Goal: Task Accomplishment & Management: Manage account settings

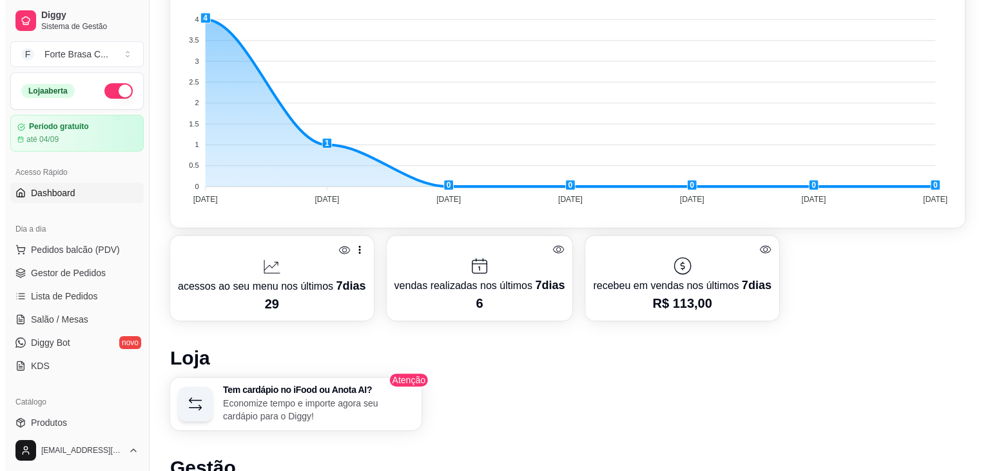
scroll to position [709, 0]
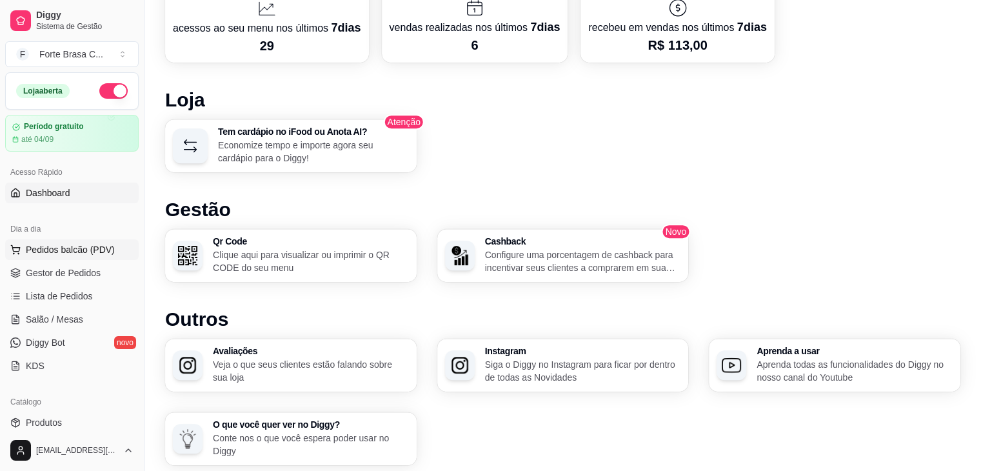
click at [88, 251] on span "Pedidos balcão (PDV)" at bounding box center [70, 249] width 89 height 13
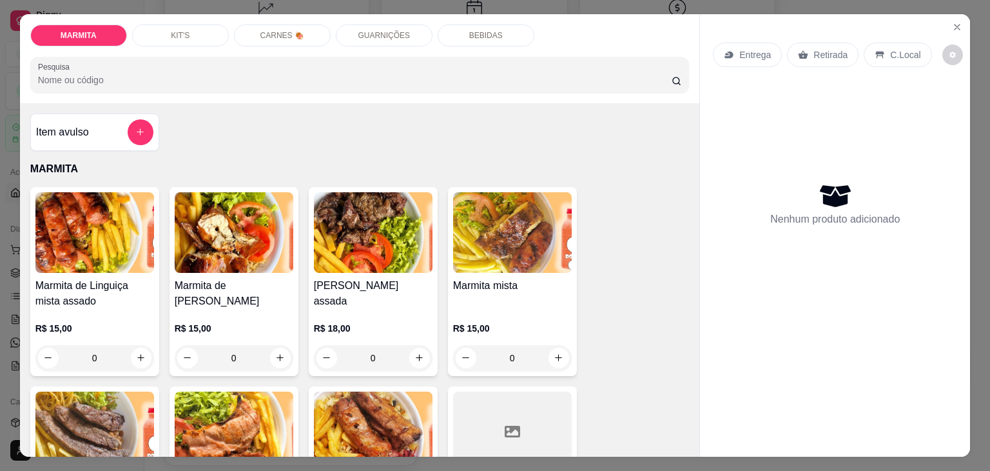
click at [268, 32] on p "CARNES 🍖" at bounding box center [282, 35] width 44 height 10
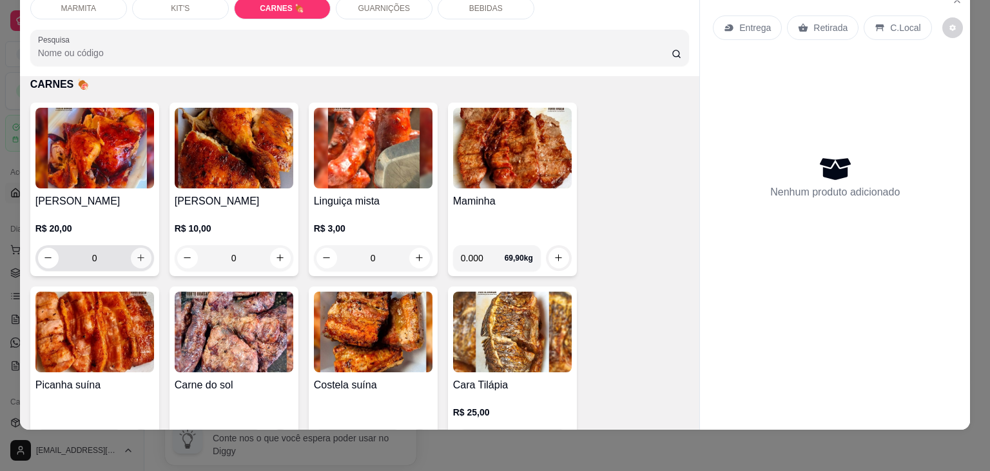
click at [137, 253] on icon "increase-product-quantity" at bounding box center [141, 258] width 10 height 10
type input "1"
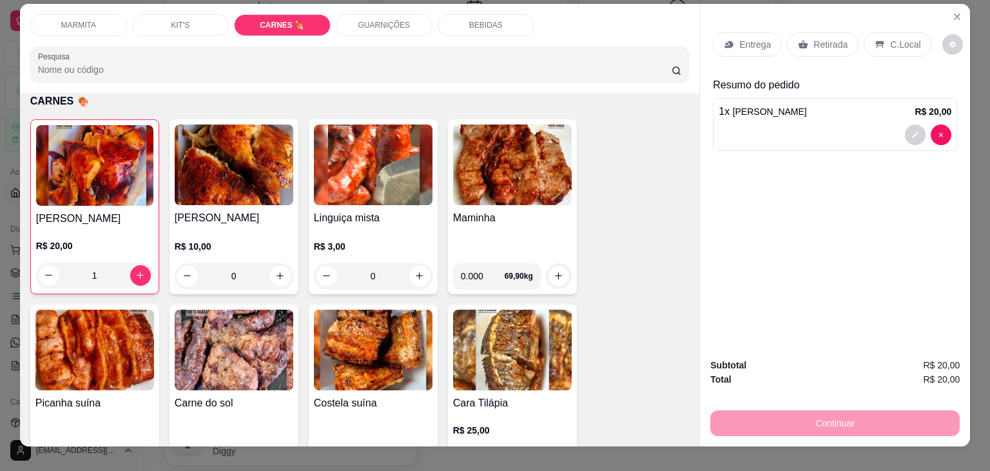
scroll to position [0, 0]
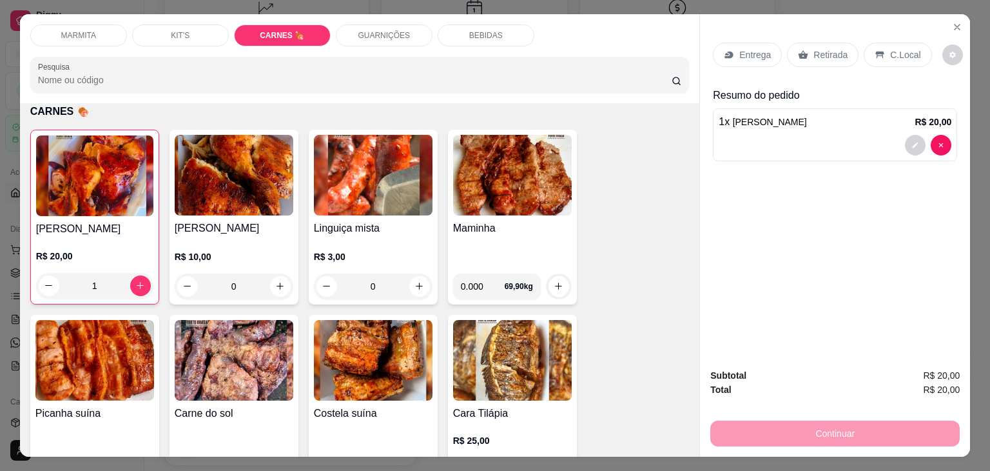
click at [845, 50] on div "Retirada" at bounding box center [823, 55] width 72 height 25
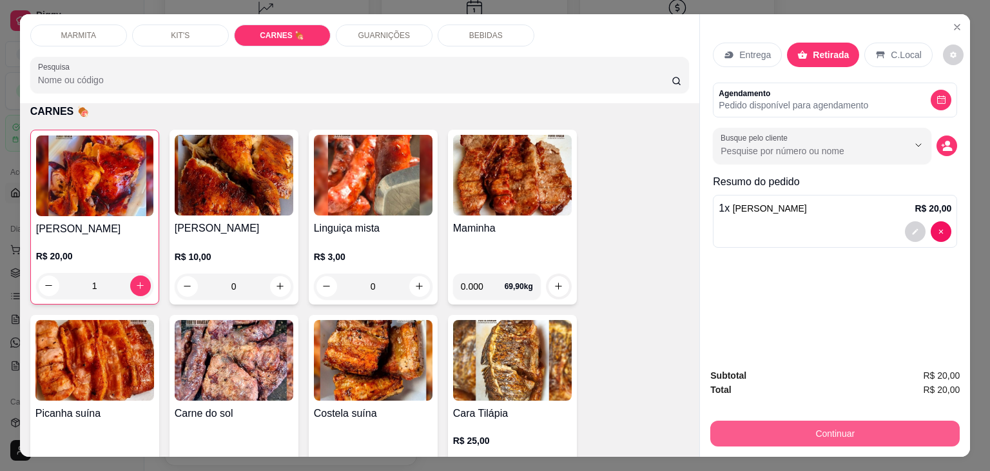
click at [854, 432] on button "Continuar" at bounding box center [836, 433] width 250 height 26
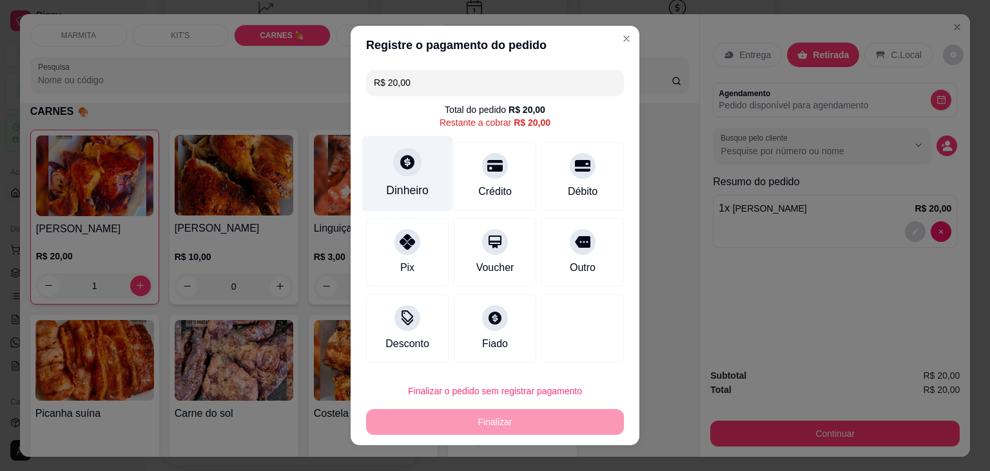
click at [417, 179] on div "Dinheiro" at bounding box center [407, 173] width 91 height 75
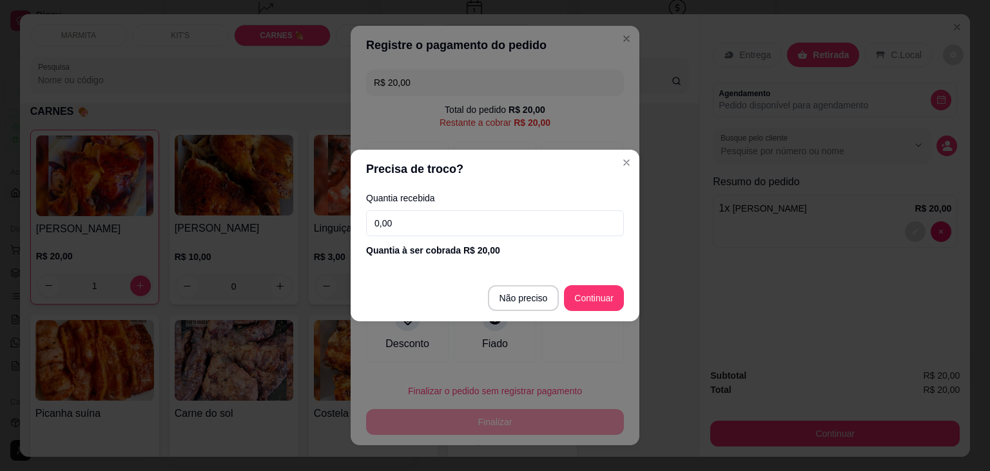
click at [519, 233] on input "0,00" at bounding box center [495, 223] width 258 height 26
type input "20,00"
type input "R$ 0,00"
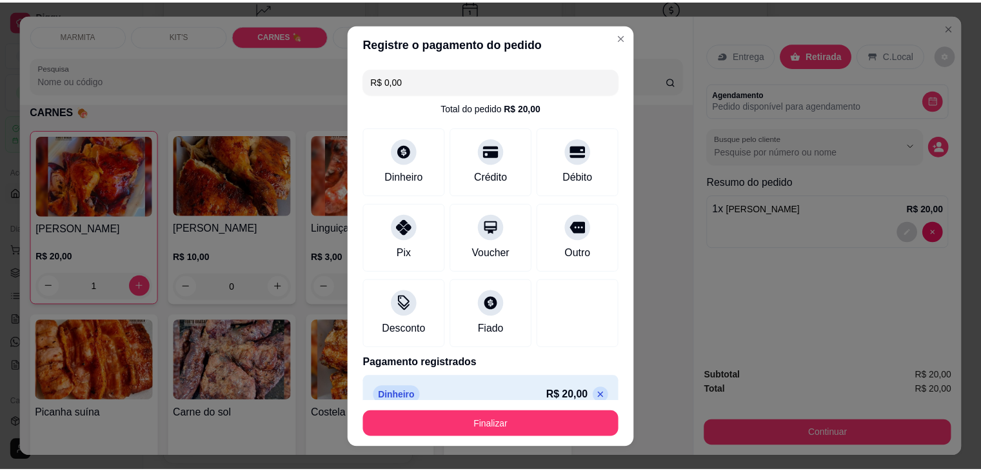
scroll to position [18, 0]
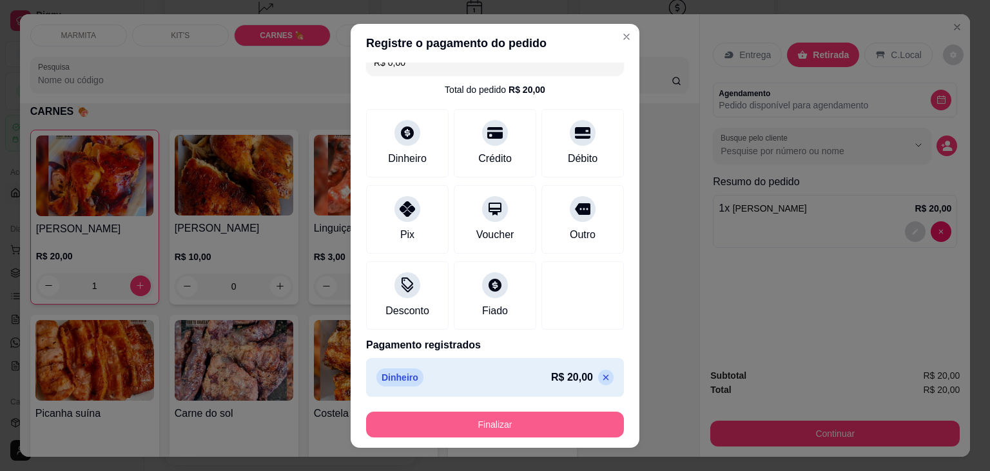
click at [521, 421] on button "Finalizar" at bounding box center [495, 424] width 258 height 26
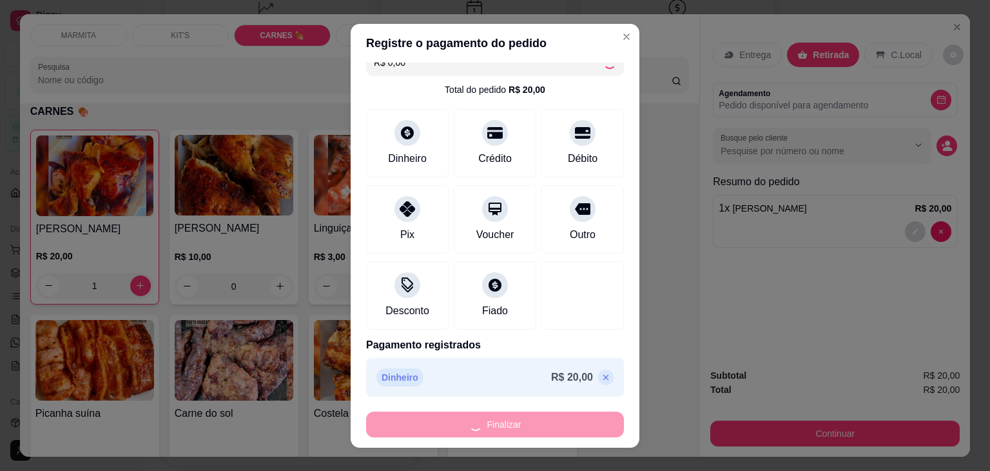
type input "0"
type input "-R$ 20,00"
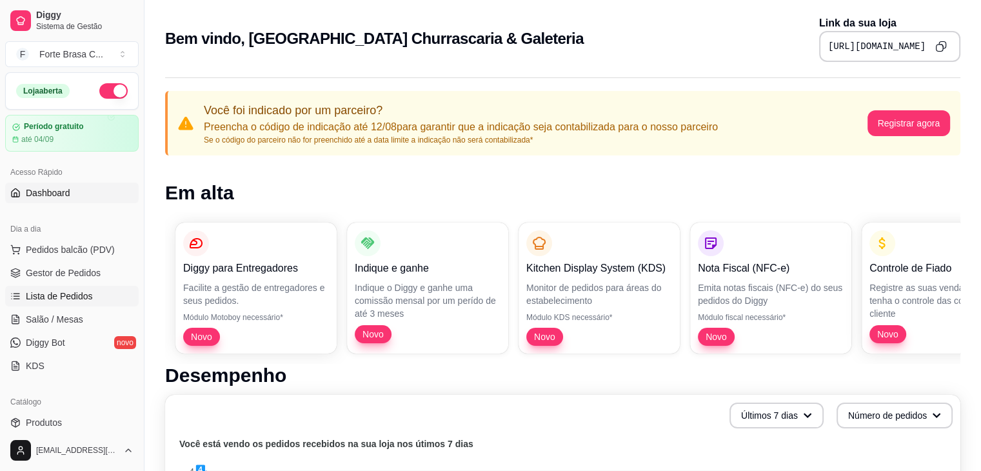
click at [85, 299] on span "Lista de Pedidos" at bounding box center [59, 295] width 67 height 13
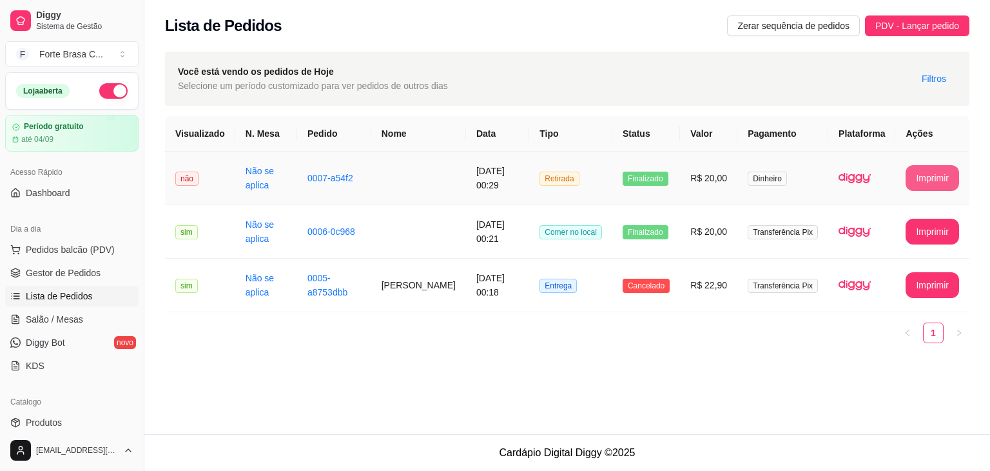
click at [926, 179] on button "Imprimir" at bounding box center [933, 178] width 54 height 26
click at [51, 270] on span "Gestor de Pedidos" at bounding box center [63, 272] width 75 height 13
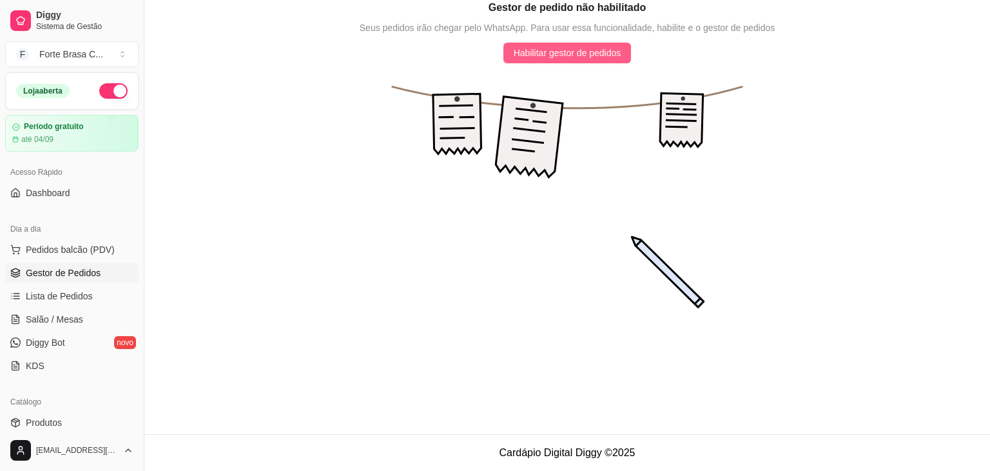
click at [565, 52] on span "Habilitar gestor de pedidos" at bounding box center [568, 53] width 108 height 14
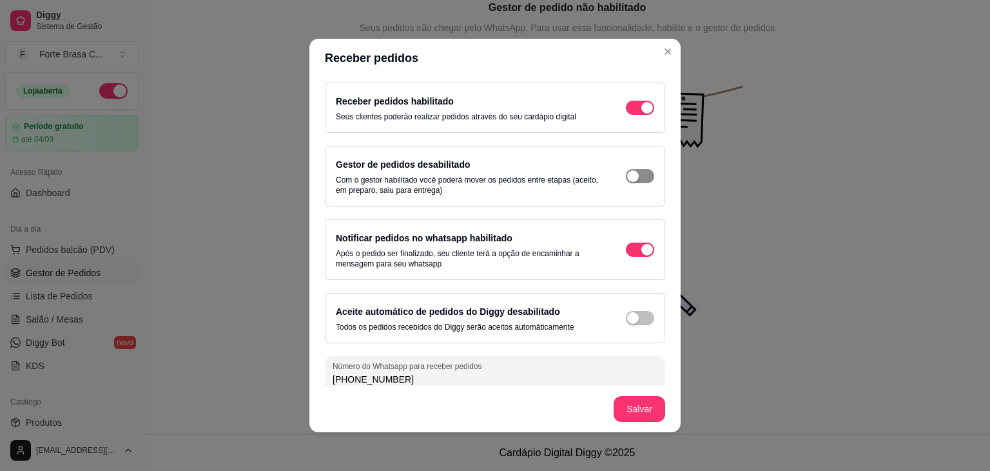
click at [626, 115] on button "button" at bounding box center [640, 108] width 28 height 14
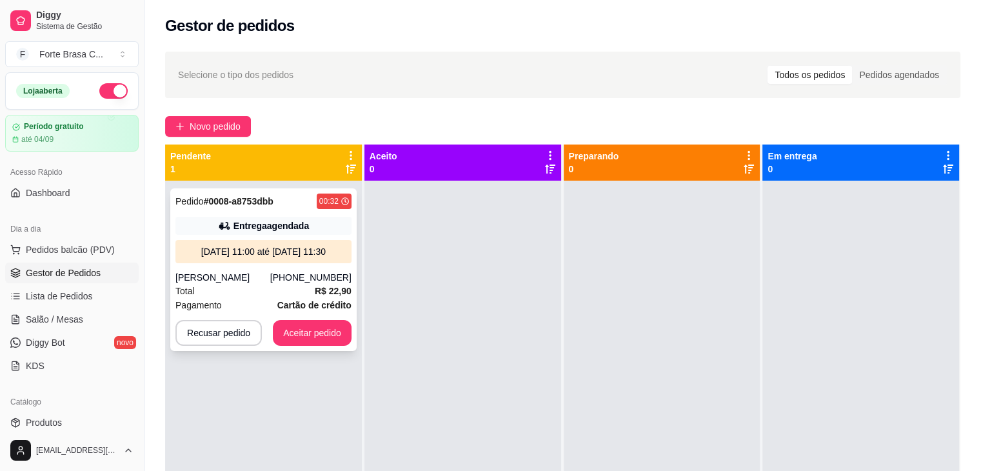
click at [248, 269] on div "Pedido # 0008-a8753dbb 00:32 Entrega agendada [DATE] 11:00 até [DATE] 11:30 [PE…" at bounding box center [263, 269] width 186 height 162
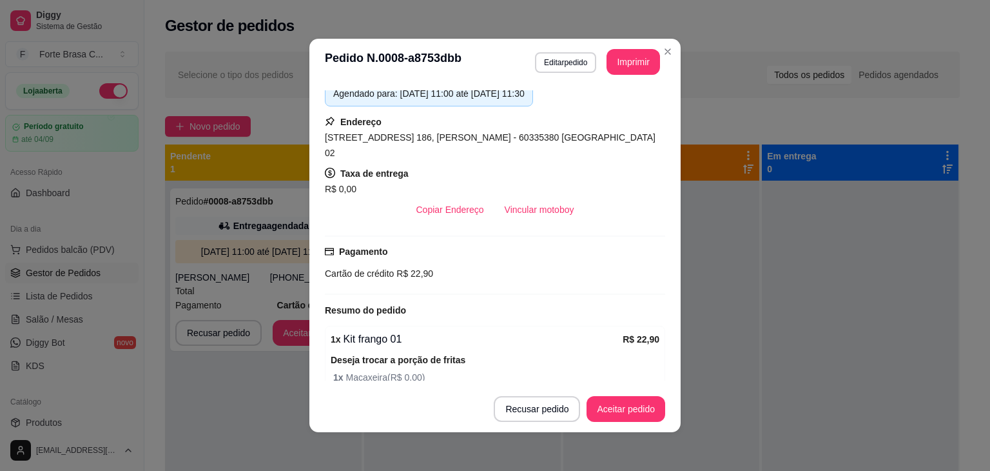
scroll to position [213, 0]
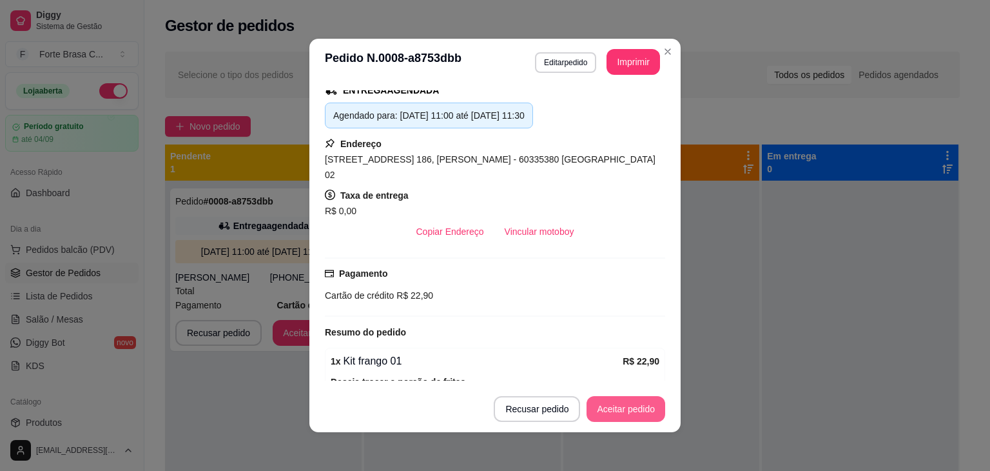
click at [640, 403] on button "Aceitar pedido" at bounding box center [626, 409] width 79 height 26
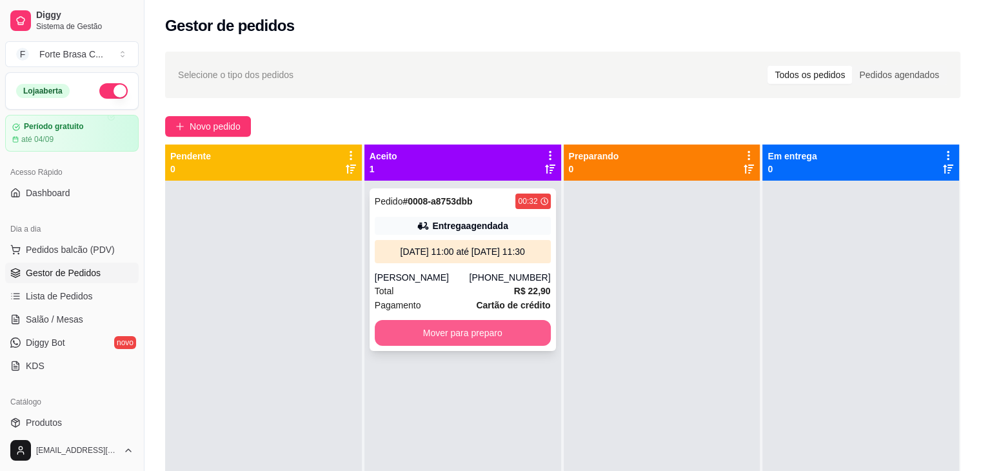
click at [488, 331] on button "Mover para preparo" at bounding box center [463, 333] width 176 height 26
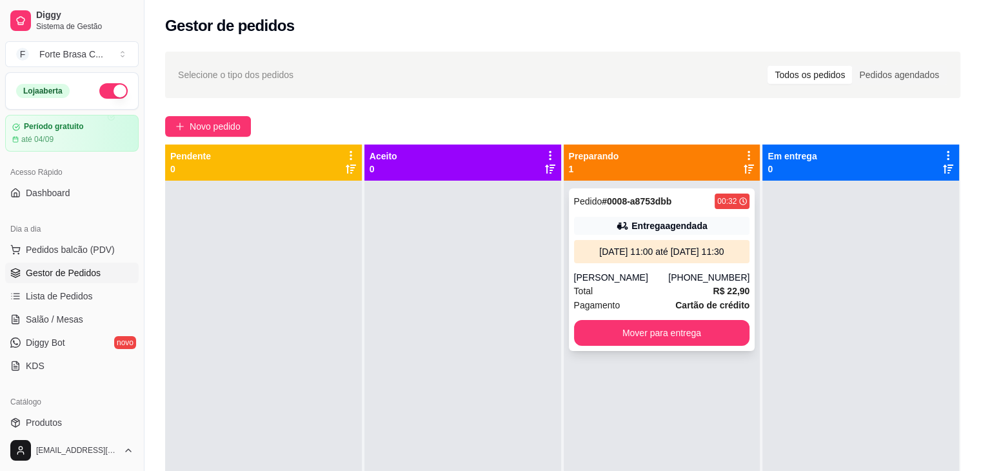
click at [647, 285] on div "Total R$ 22,90" at bounding box center [662, 291] width 176 height 14
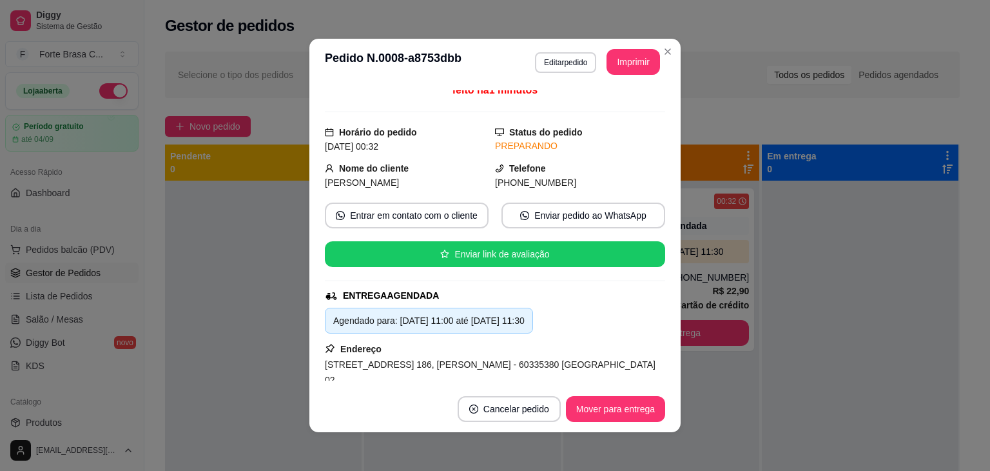
scroll to position [0, 0]
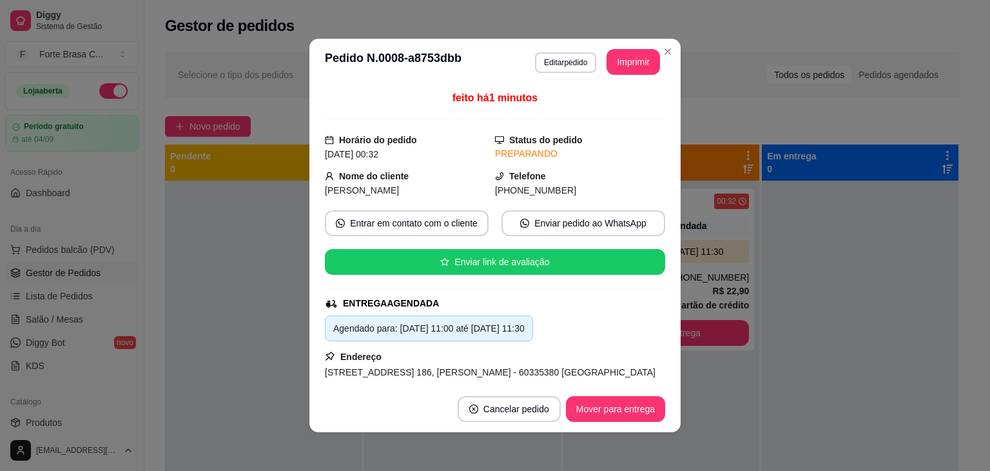
click at [627, 68] on button "Imprimir" at bounding box center [634, 62] width 54 height 26
click at [615, 410] on button "Mover para entrega" at bounding box center [615, 409] width 99 height 26
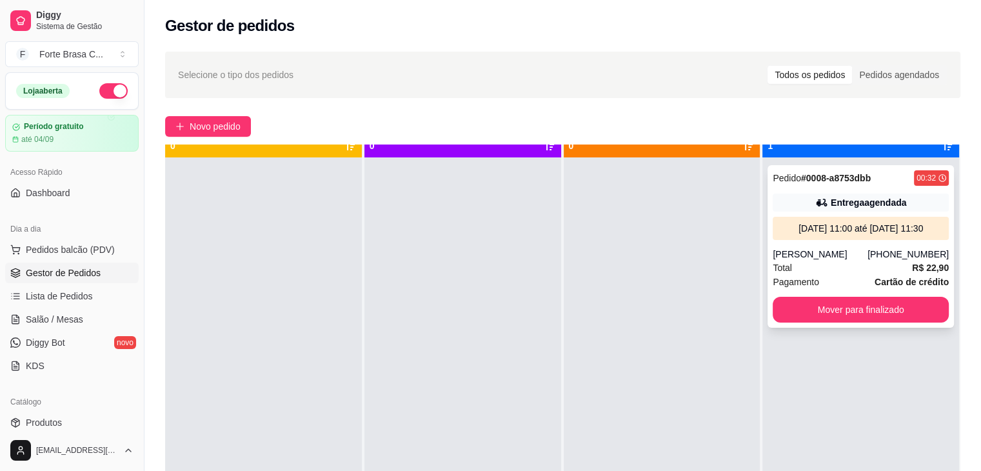
scroll to position [36, 0]
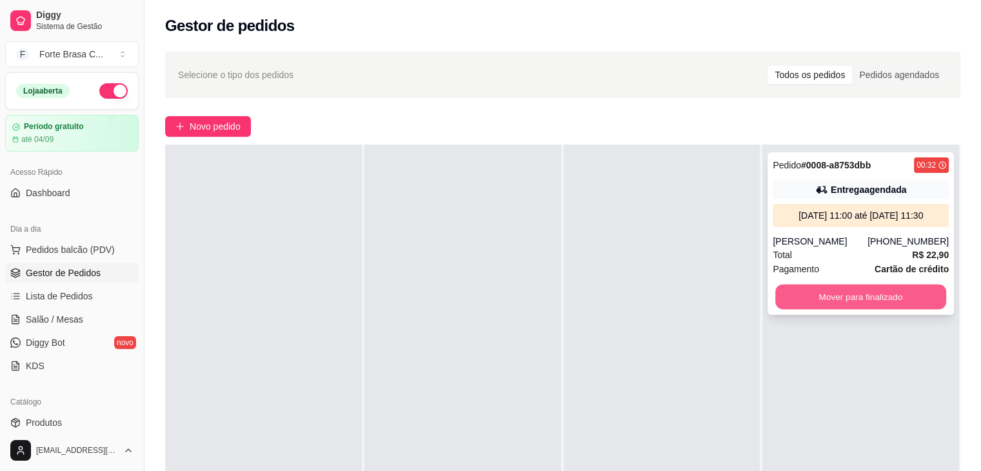
click at [873, 295] on button "Mover para finalizado" at bounding box center [860, 296] width 171 height 25
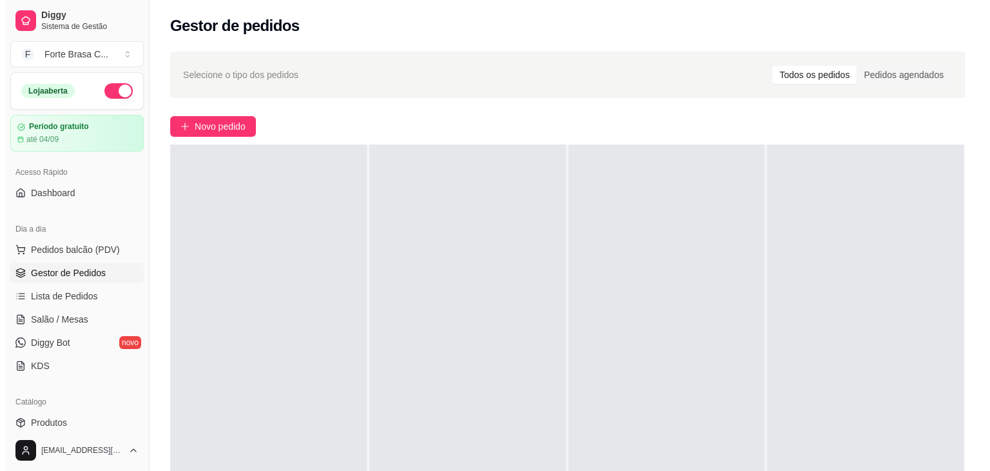
scroll to position [0, 0]
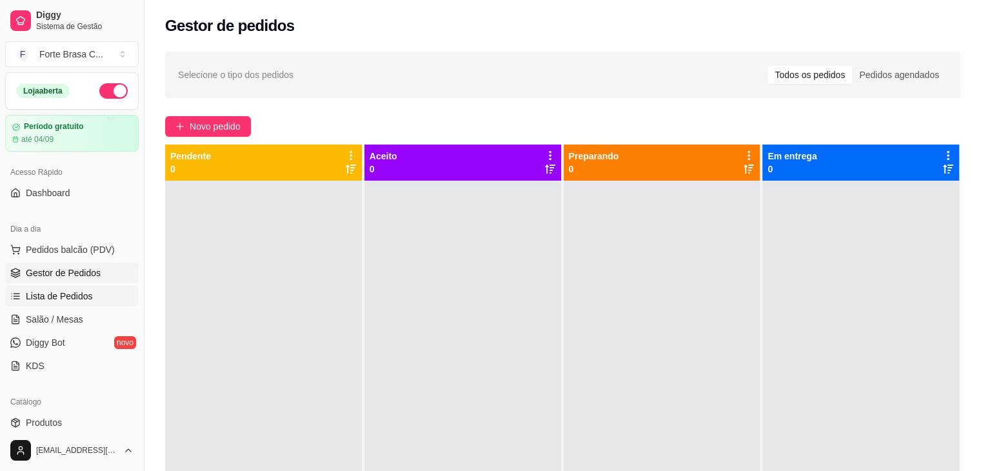
click at [46, 292] on span "Lista de Pedidos" at bounding box center [59, 295] width 67 height 13
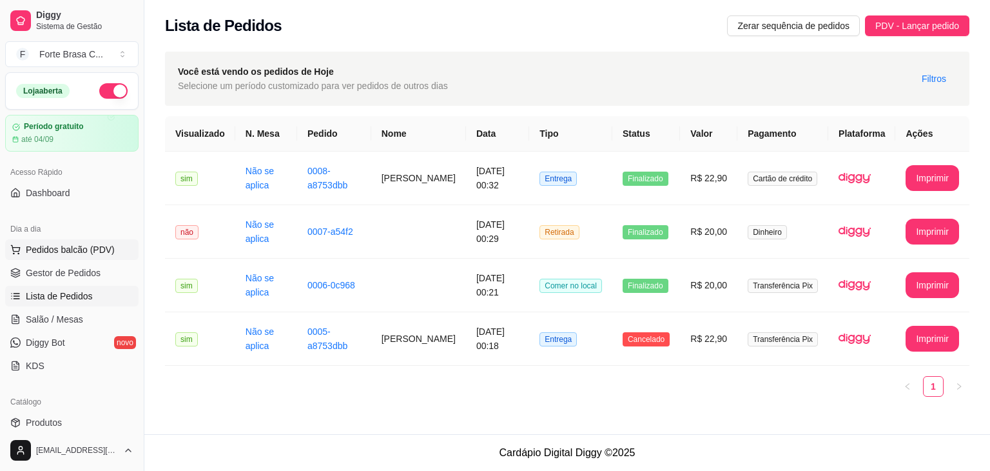
click at [85, 253] on span "Pedidos balcão (PDV)" at bounding box center [70, 249] width 89 height 13
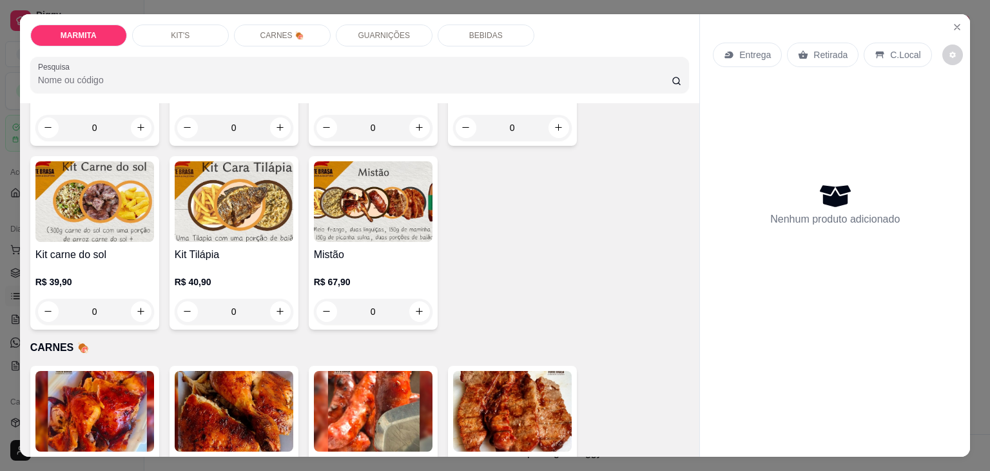
scroll to position [1096, 0]
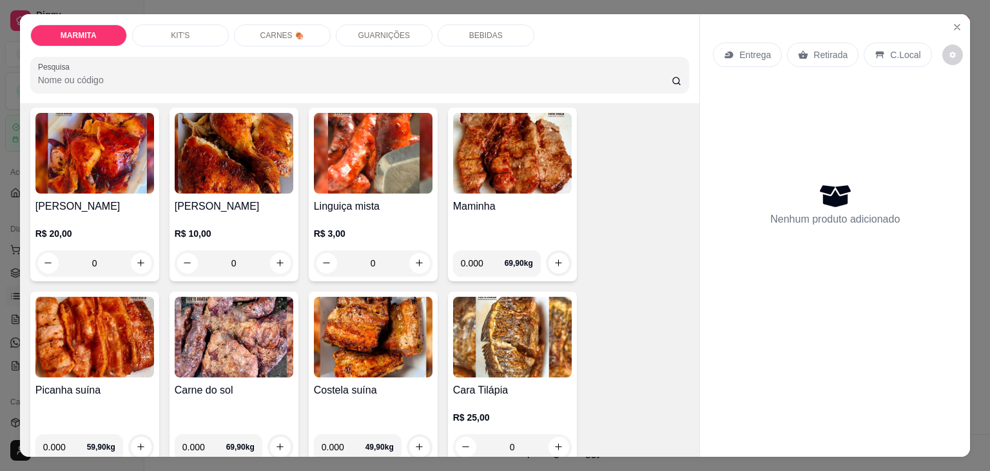
click at [378, 30] on p "GUARNIÇÕES" at bounding box center [384, 35] width 52 height 10
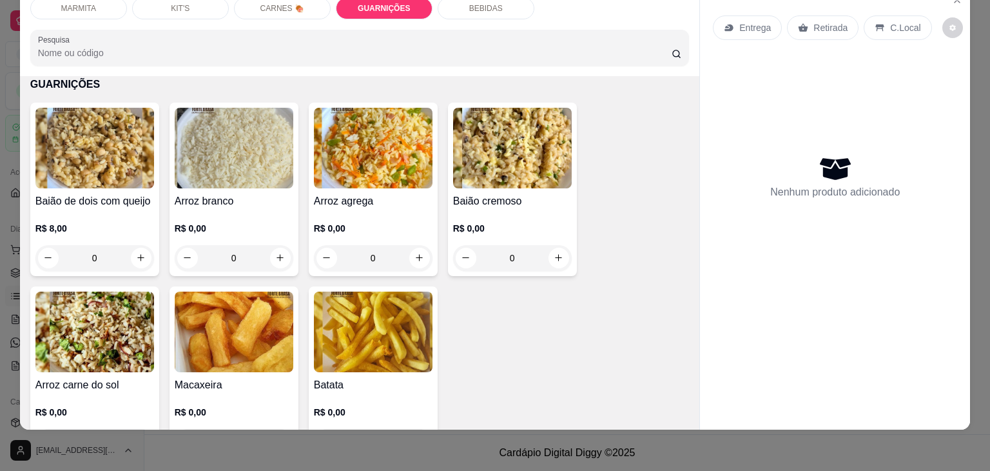
click at [488, 3] on p "BEBIDAS" at bounding box center [486, 8] width 34 height 10
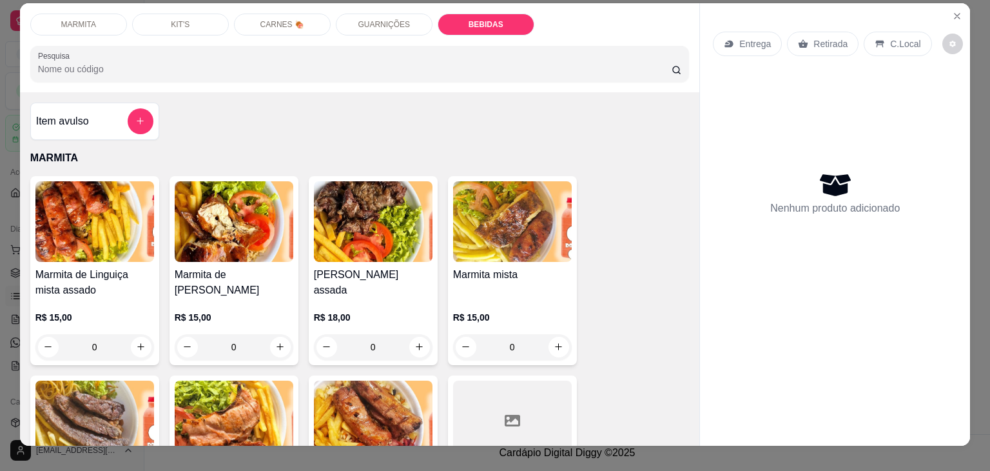
scroll to position [0, 0]
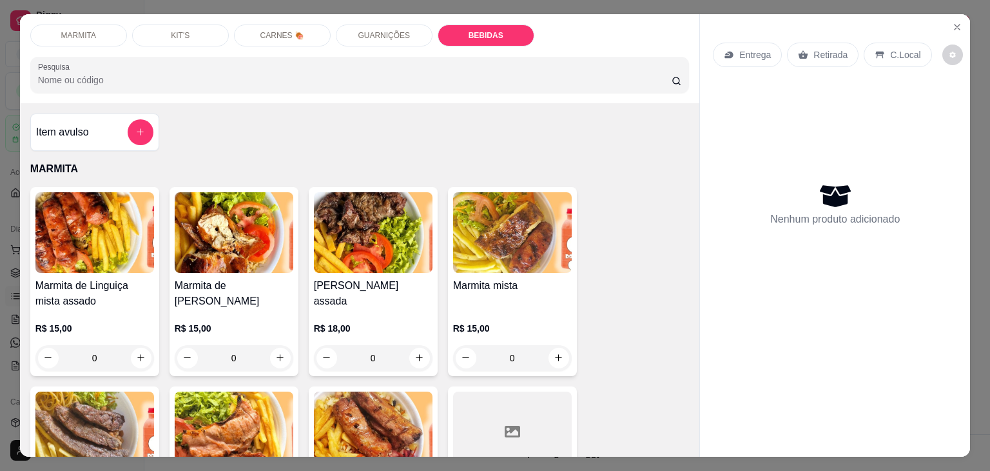
click at [412, 349] on div "0" at bounding box center [373, 358] width 119 height 26
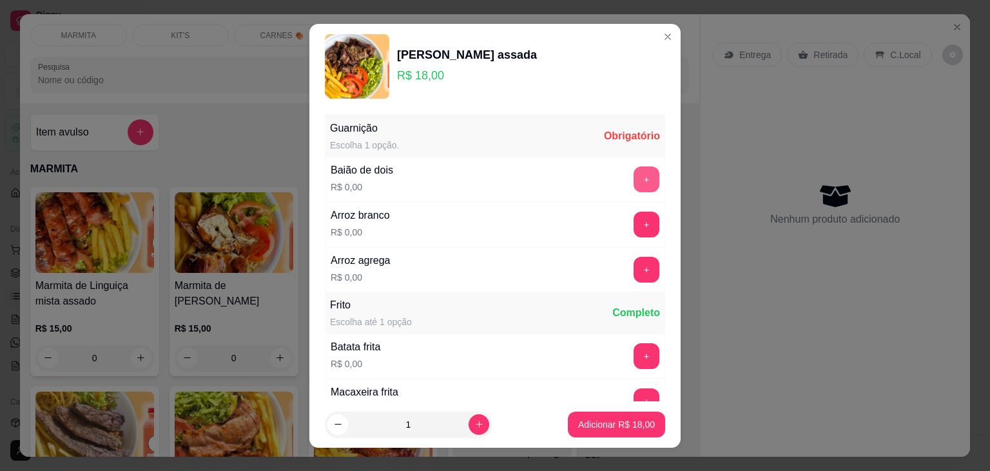
click at [634, 179] on button "+" at bounding box center [647, 179] width 26 height 26
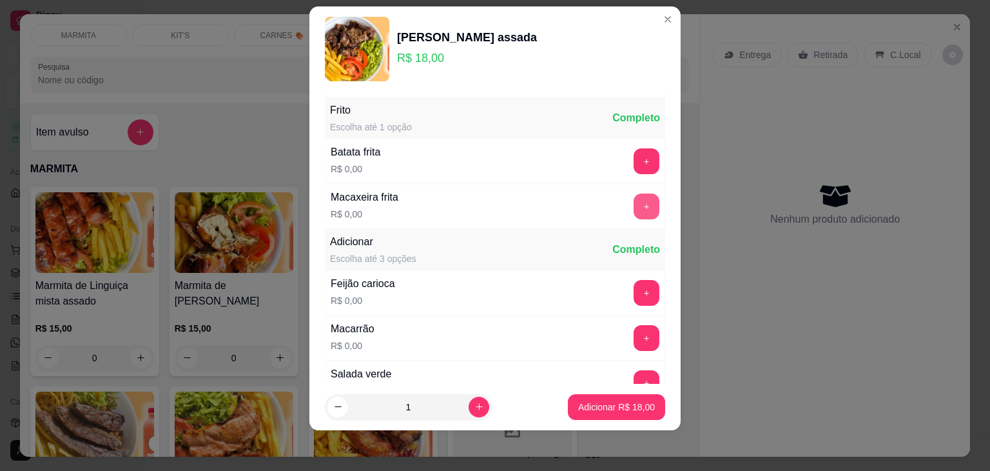
scroll to position [182, 0]
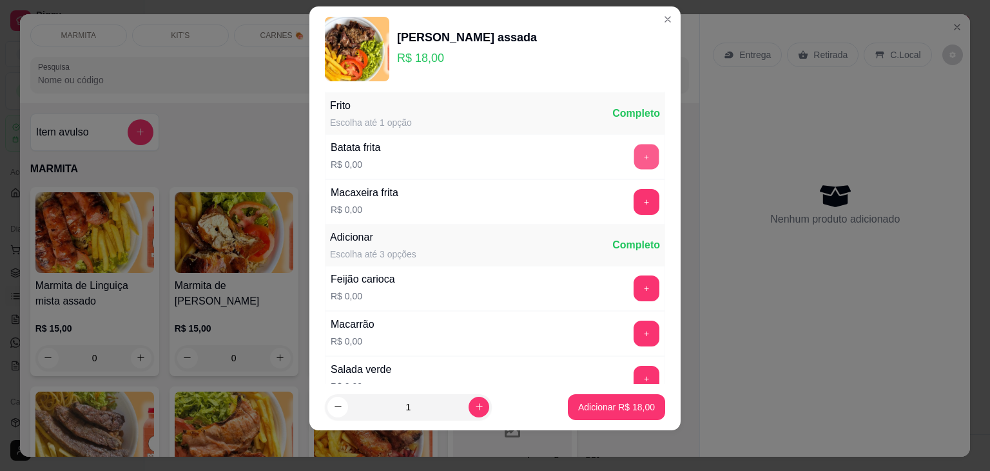
click at [634, 162] on button "+" at bounding box center [646, 156] width 25 height 25
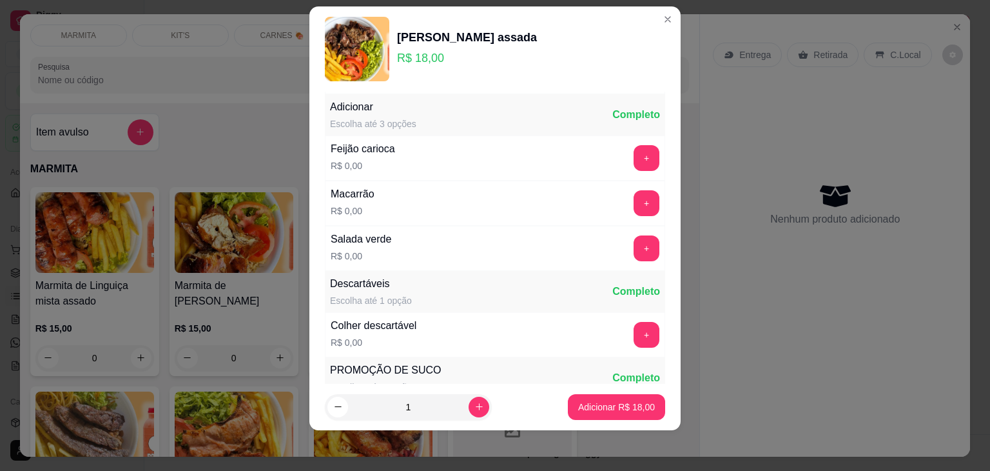
scroll to position [313, 0]
click at [634, 241] on button "+" at bounding box center [647, 248] width 26 height 26
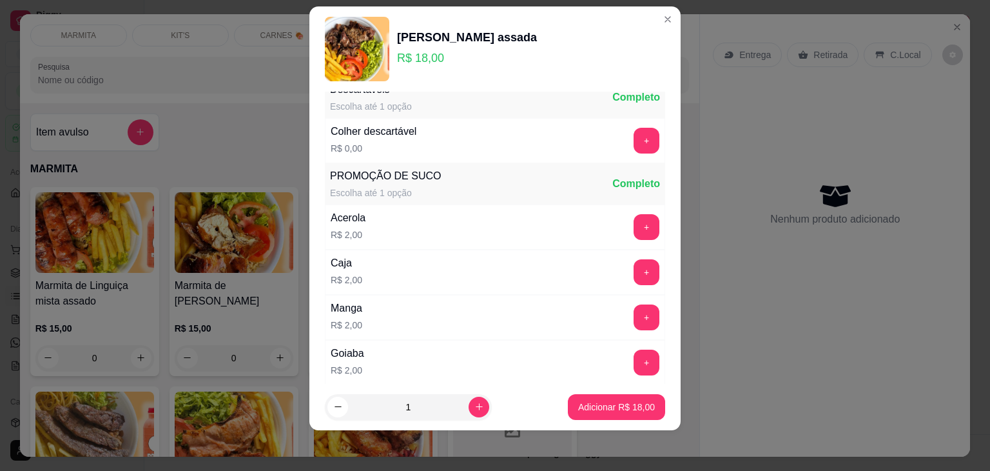
scroll to position [571, 0]
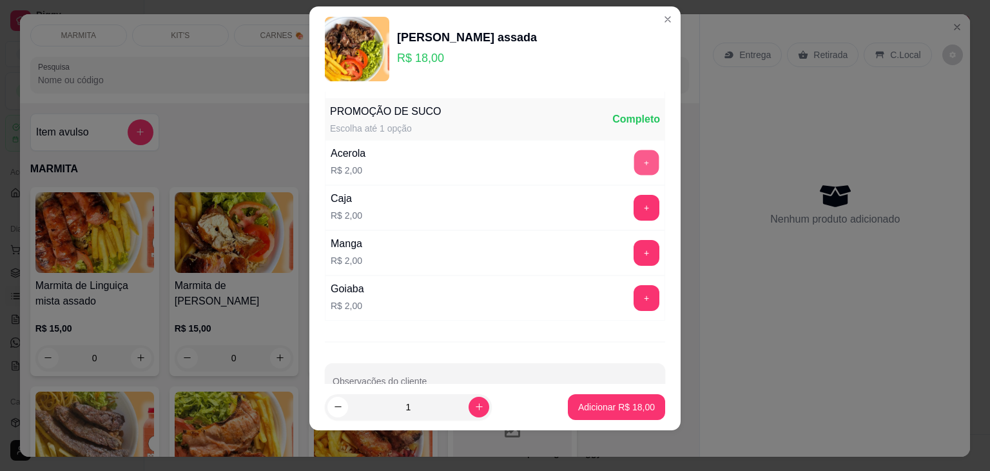
click at [634, 155] on button "+" at bounding box center [646, 162] width 25 height 25
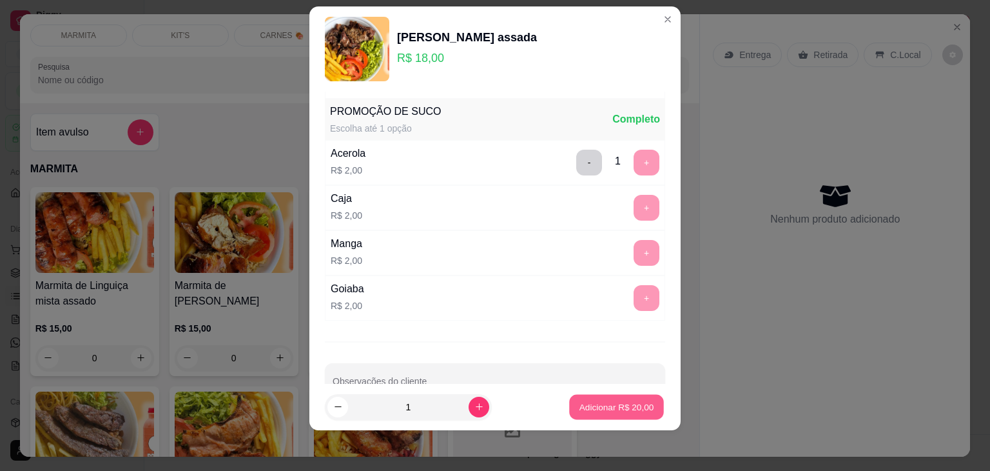
click at [602, 411] on p "Adicionar R$ 20,00" at bounding box center [617, 406] width 75 height 12
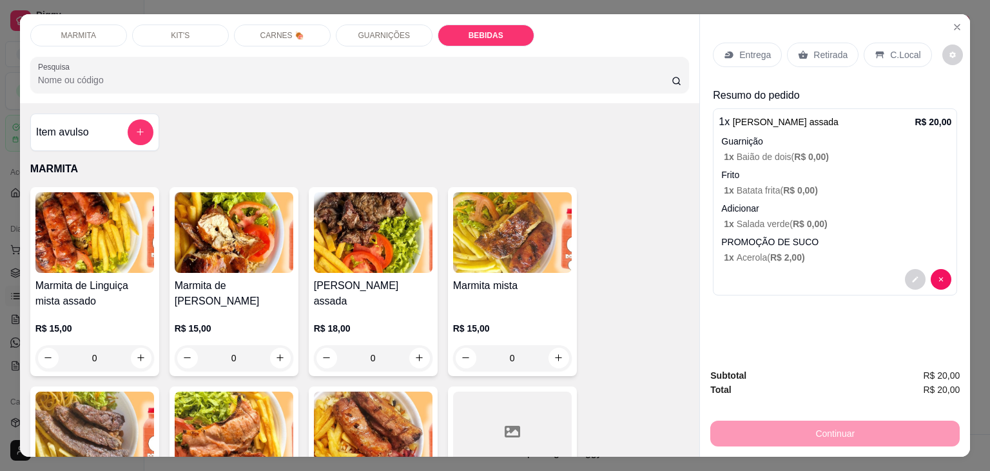
click at [814, 54] on p "Retirada" at bounding box center [831, 54] width 34 height 13
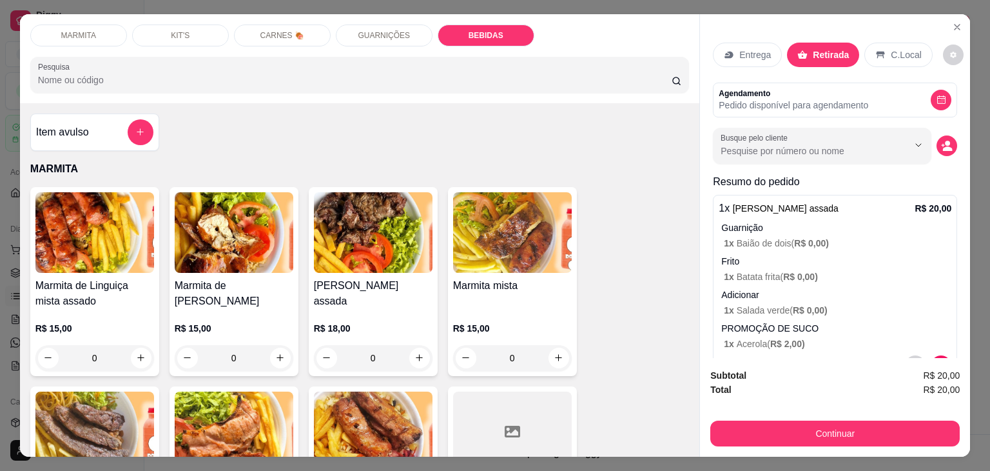
click at [759, 52] on p "Entrega" at bounding box center [756, 54] width 32 height 13
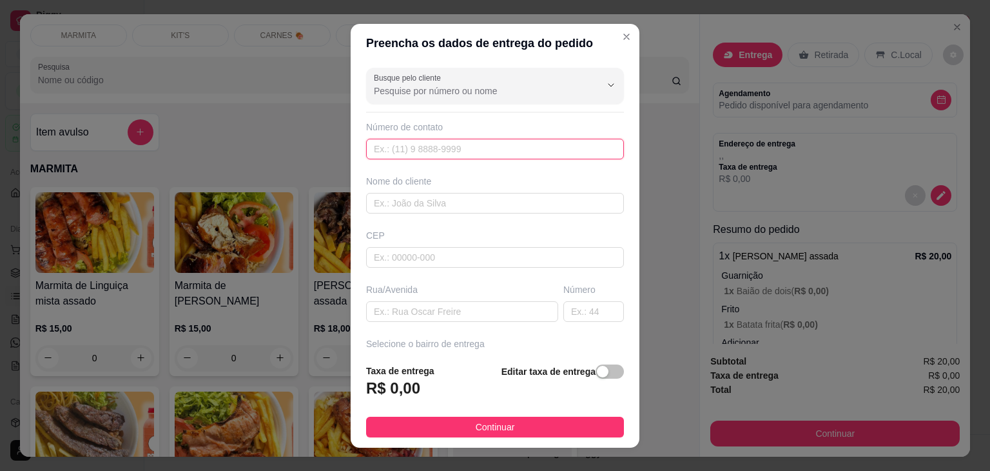
click at [474, 143] on input "text" at bounding box center [495, 149] width 258 height 21
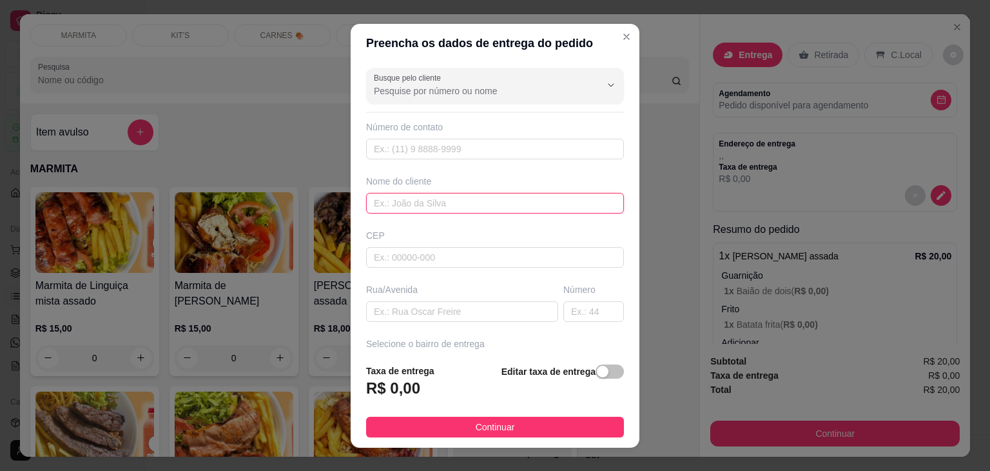
click at [438, 206] on input "text" at bounding box center [495, 203] width 258 height 21
click at [431, 251] on input "text" at bounding box center [495, 257] width 258 height 21
click at [432, 314] on input "text" at bounding box center [462, 311] width 192 height 21
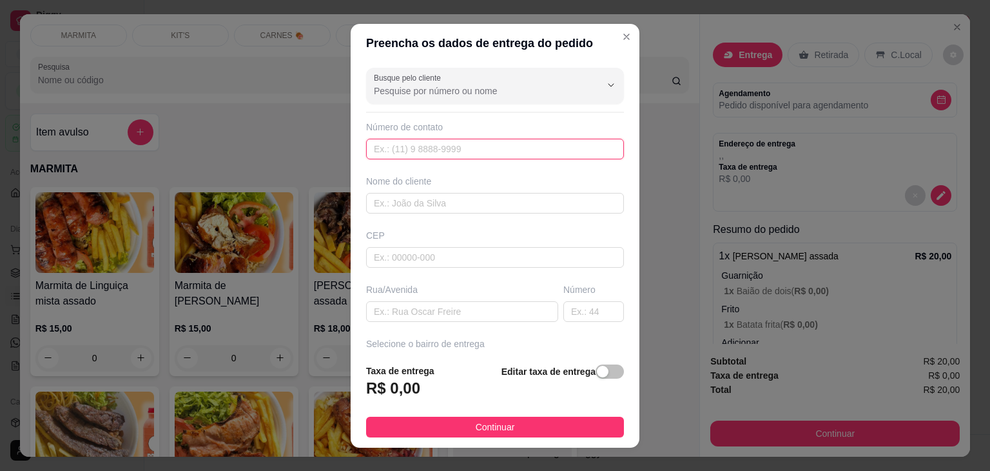
click at [426, 142] on input "text" at bounding box center [495, 149] width 258 height 21
type input "[PHONE_NUMBER]"
type input "[PERSON_NAME]"
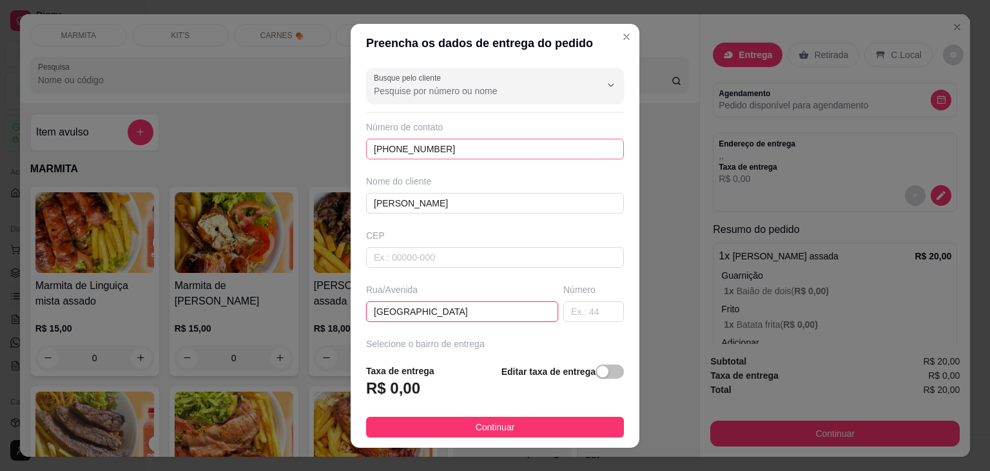
type input "[GEOGRAPHIC_DATA]"
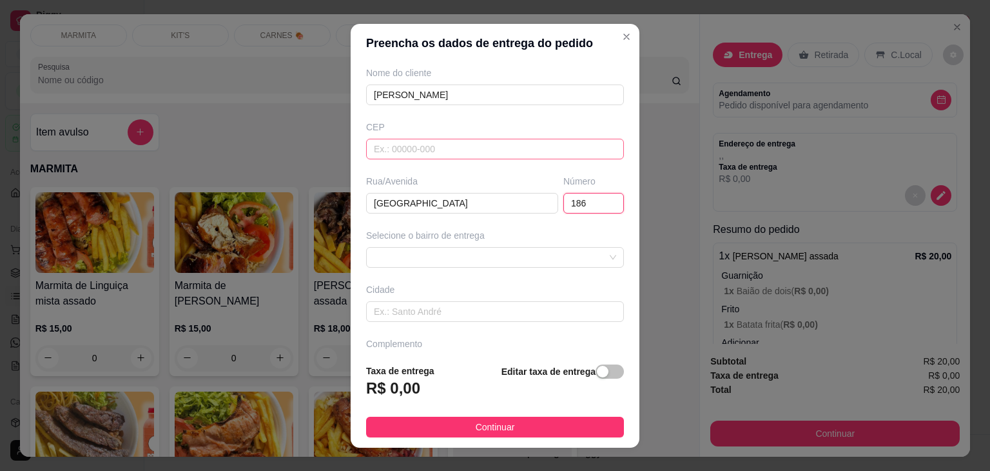
scroll to position [129, 0]
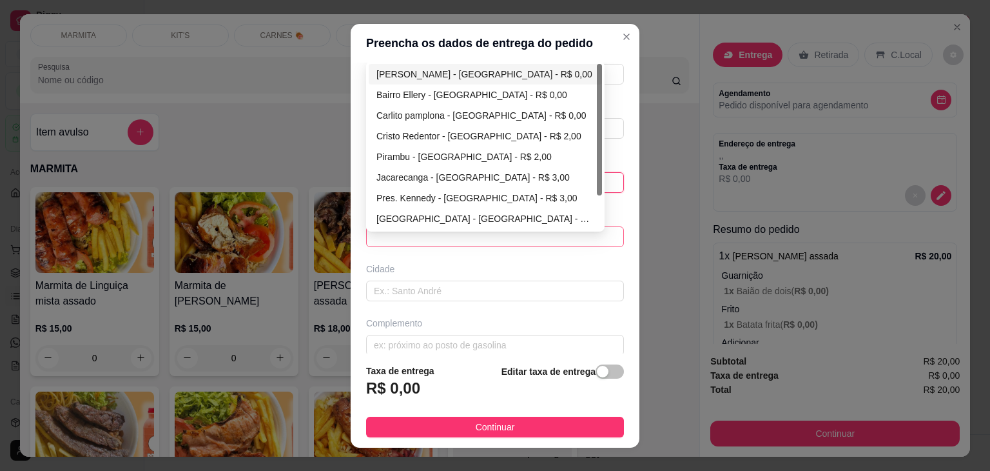
click at [430, 235] on span at bounding box center [495, 236] width 242 height 19
type input "186"
click at [428, 75] on div "[PERSON_NAME] - [GEOGRAPHIC_DATA] - R$ 0,00" at bounding box center [486, 74] width 218 height 14
type input "[GEOGRAPHIC_DATA]"
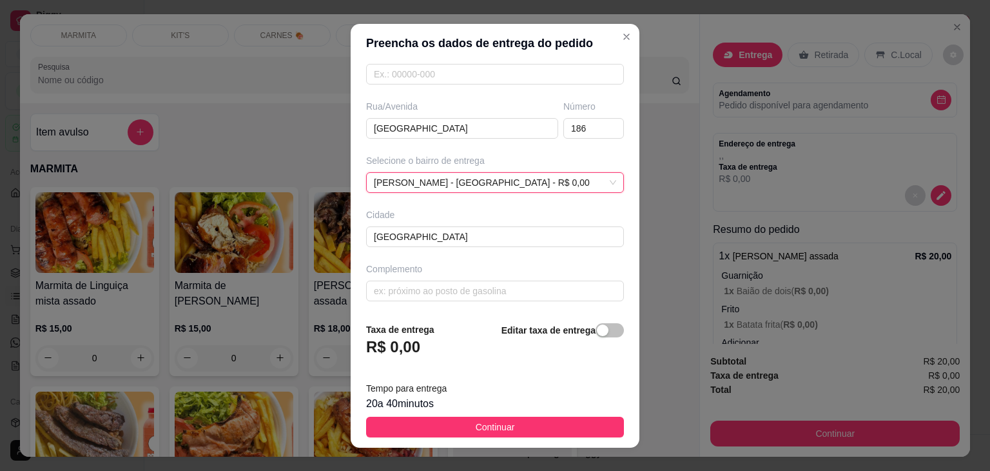
scroll to position [17, 0]
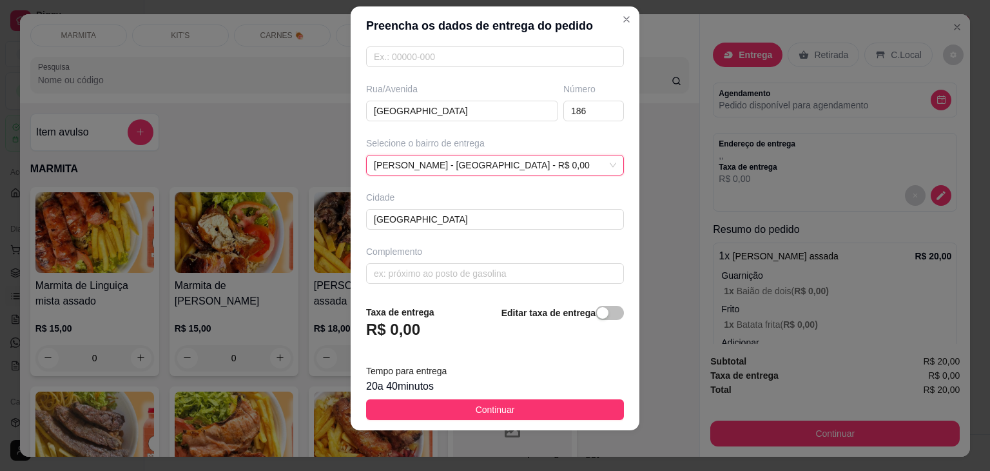
click at [462, 411] on button "Continuar" at bounding box center [495, 409] width 258 height 21
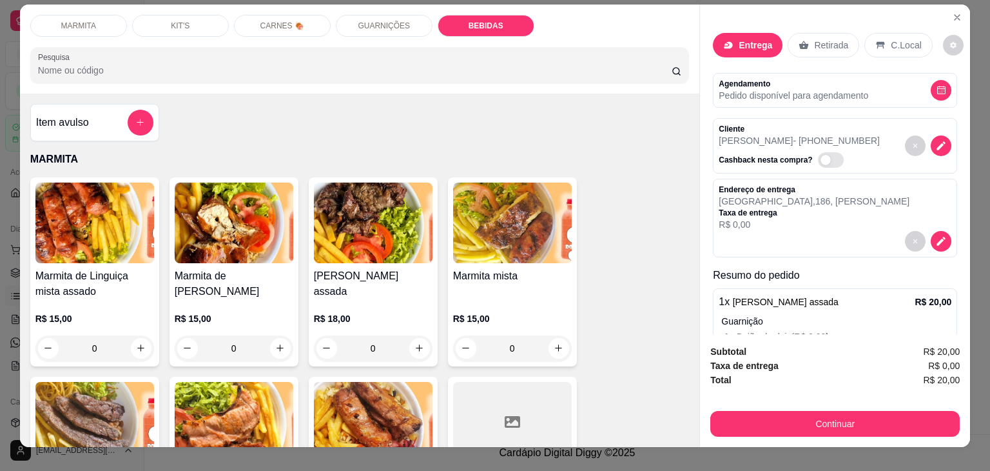
scroll to position [0, 0]
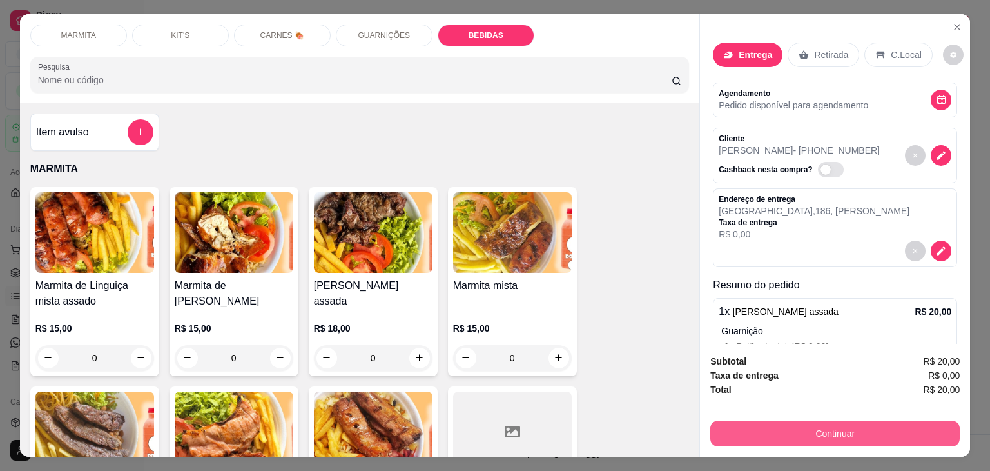
click at [853, 424] on button "Continuar" at bounding box center [836, 433] width 250 height 26
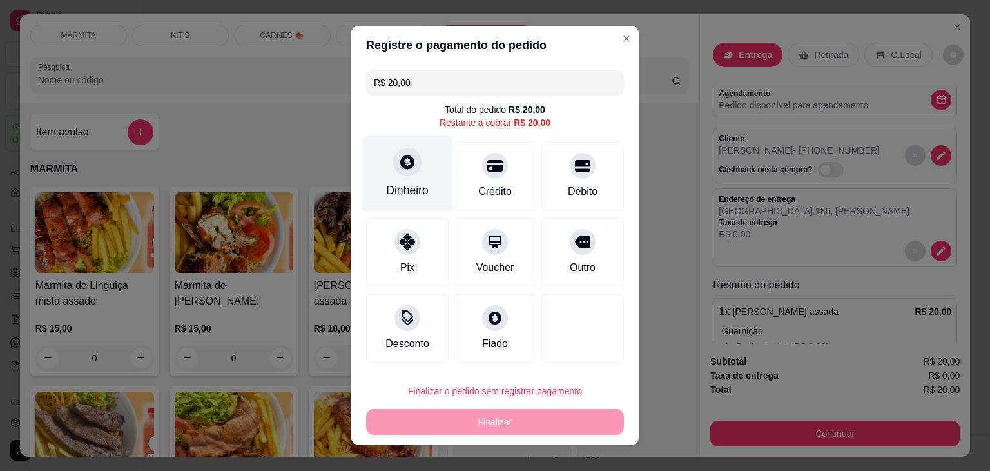
click at [413, 184] on div "Dinheiro" at bounding box center [407, 190] width 43 height 17
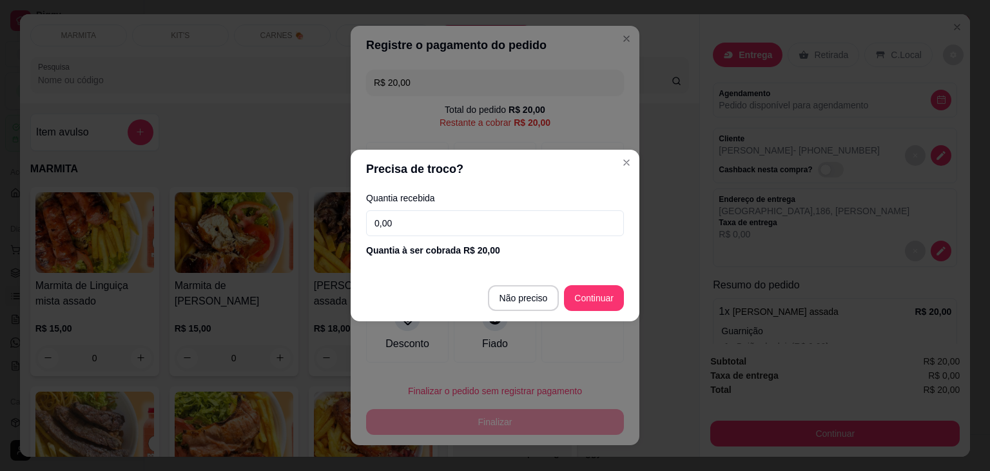
click at [471, 232] on input "0,00" at bounding box center [495, 223] width 258 height 26
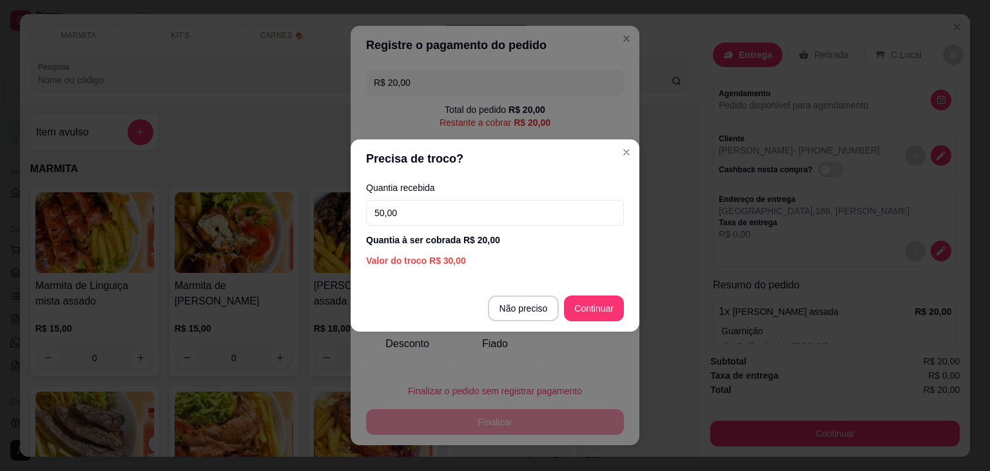
type input "50,00"
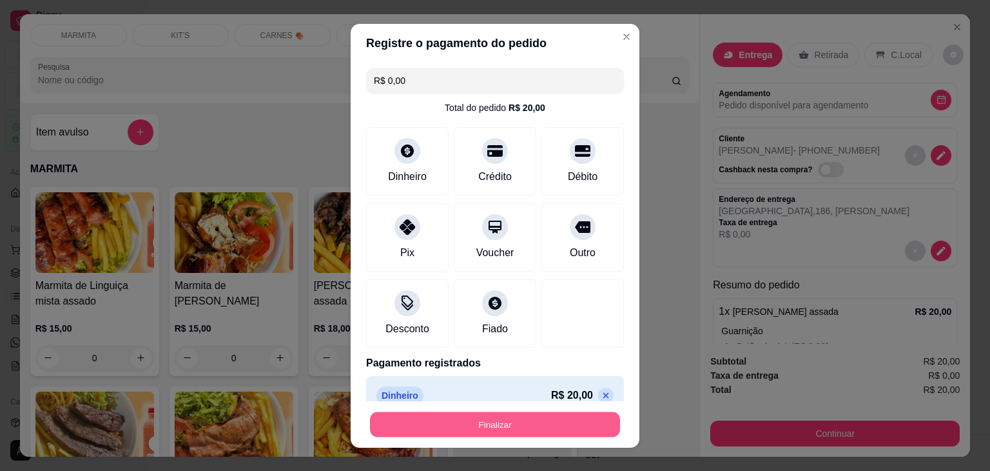
click at [505, 417] on button "Finalizar" at bounding box center [495, 423] width 250 height 25
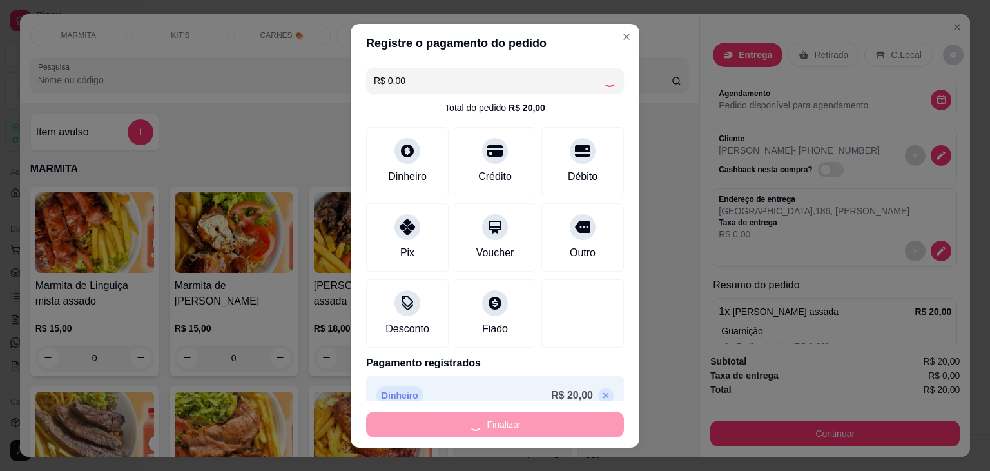
type input "-R$ 20,00"
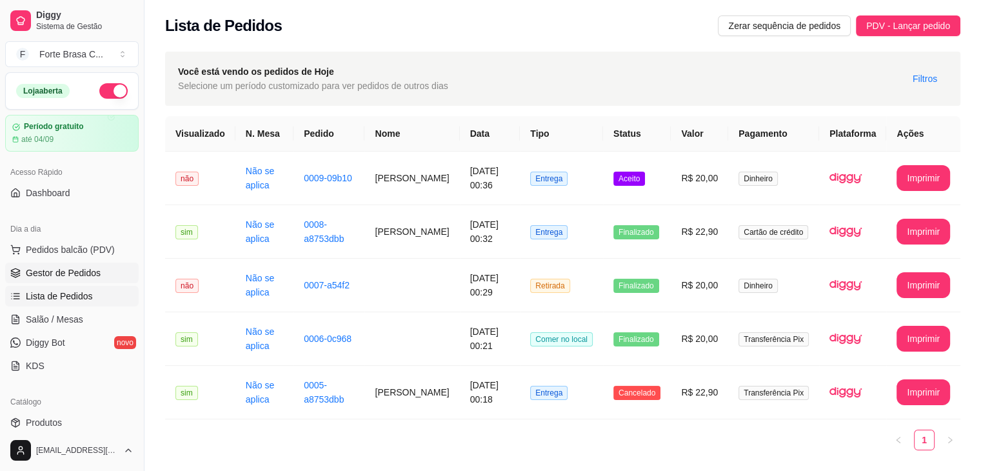
click at [59, 277] on span "Gestor de Pedidos" at bounding box center [63, 272] width 75 height 13
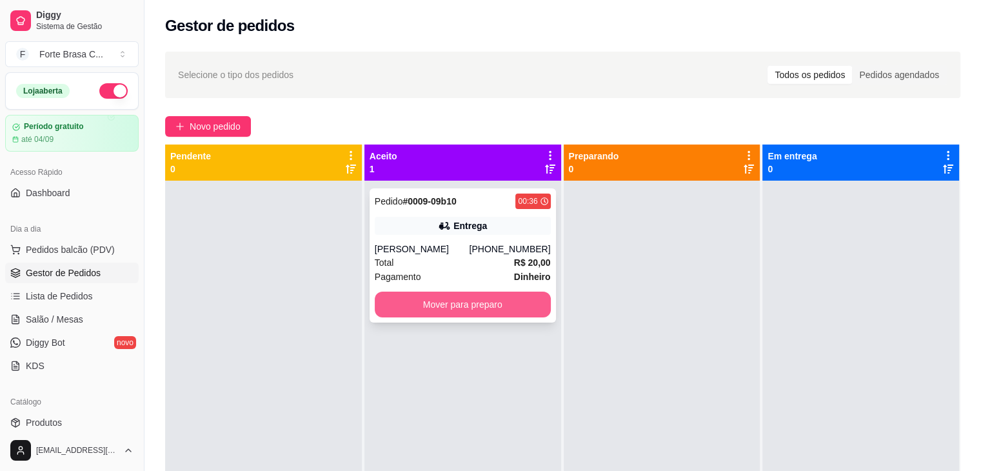
click at [460, 303] on button "Mover para preparo" at bounding box center [463, 304] width 176 height 26
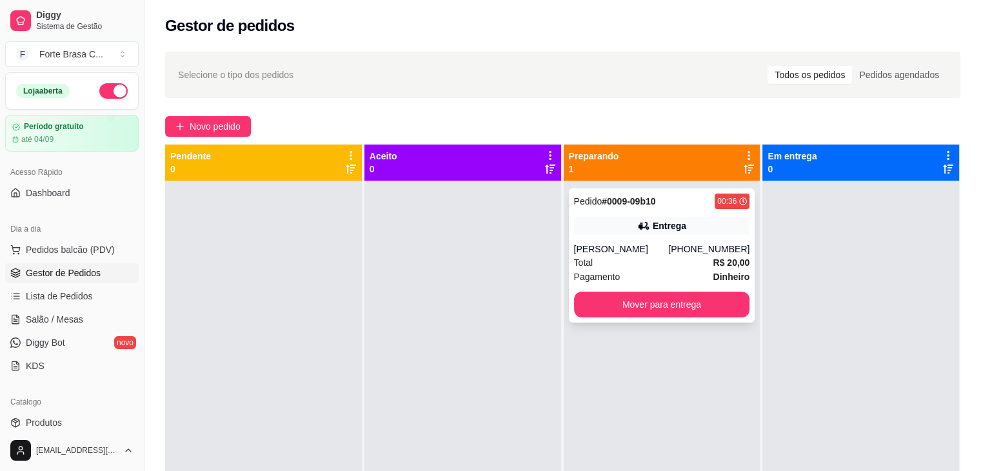
click at [629, 257] on div "Total R$ 20,00" at bounding box center [662, 262] width 176 height 14
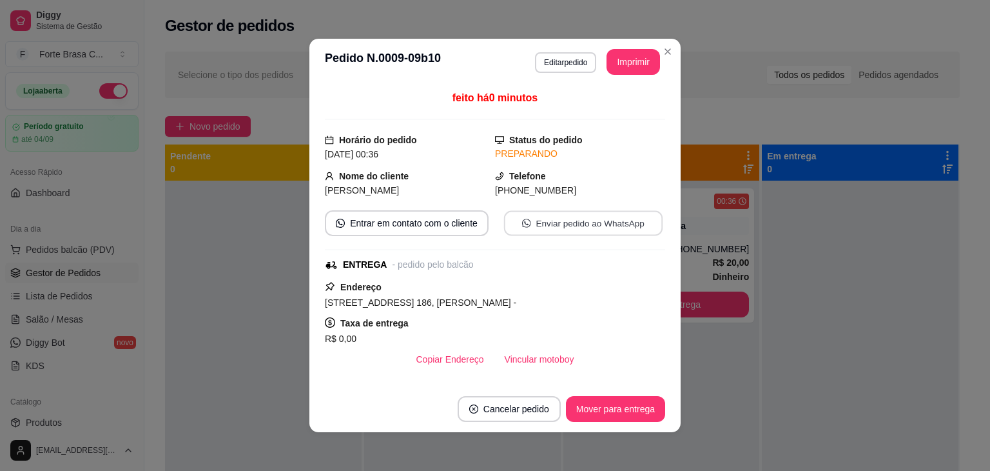
click at [572, 226] on button "Enviar pedido ao WhatsApp" at bounding box center [583, 223] width 159 height 25
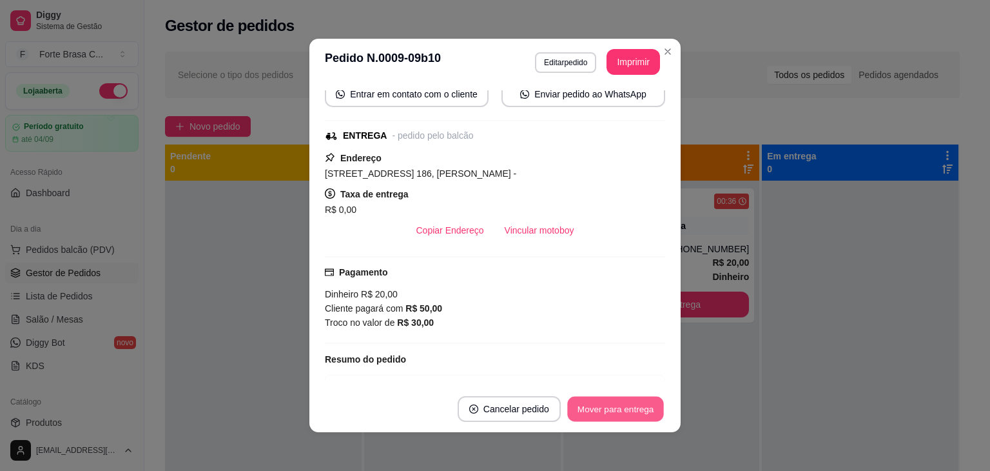
click at [611, 403] on button "Mover para entrega" at bounding box center [615, 409] width 97 height 25
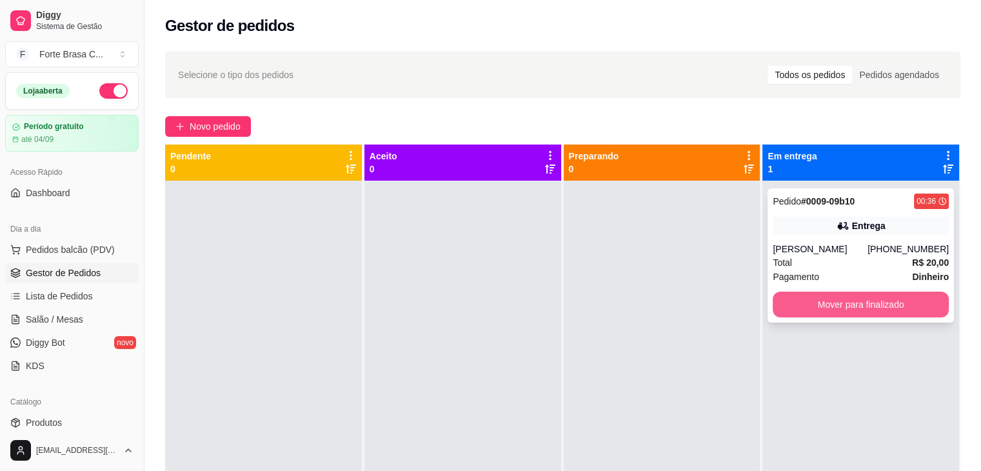
click at [838, 298] on button "Mover para finalizado" at bounding box center [860, 304] width 176 height 26
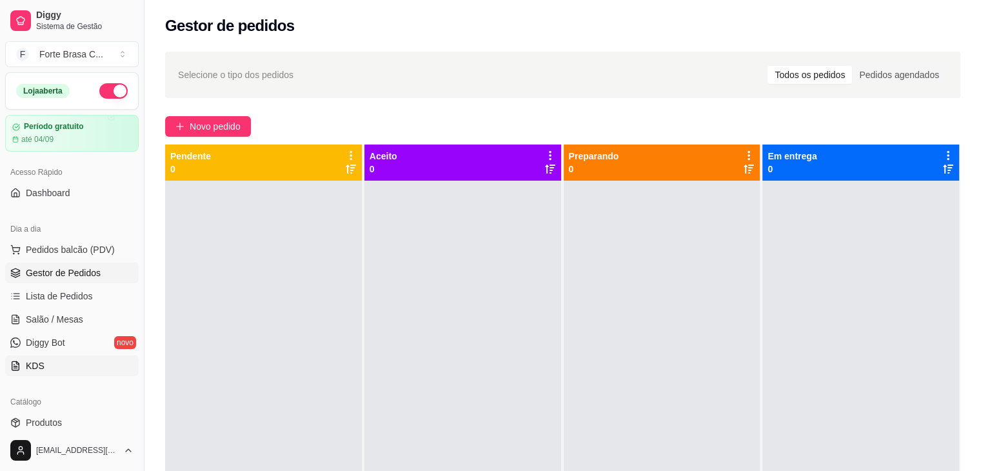
click at [48, 369] on link "KDS" at bounding box center [71, 365] width 133 height 21
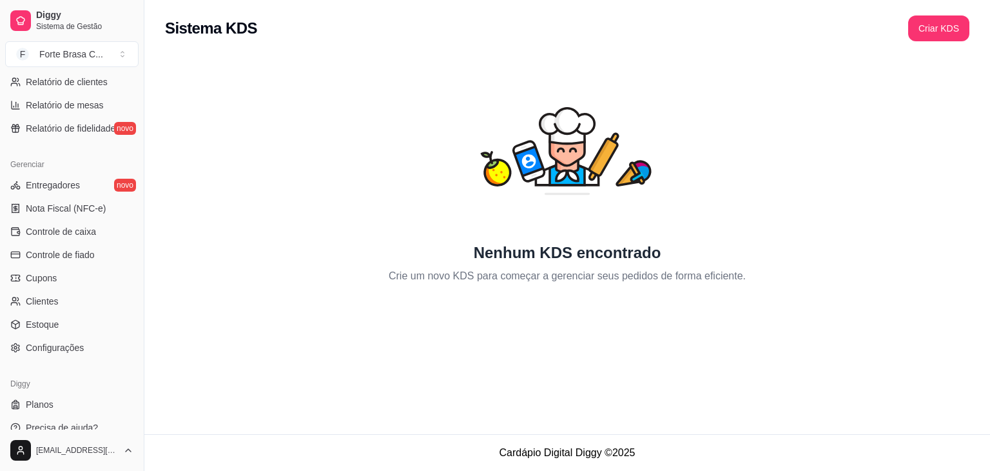
scroll to position [456, 0]
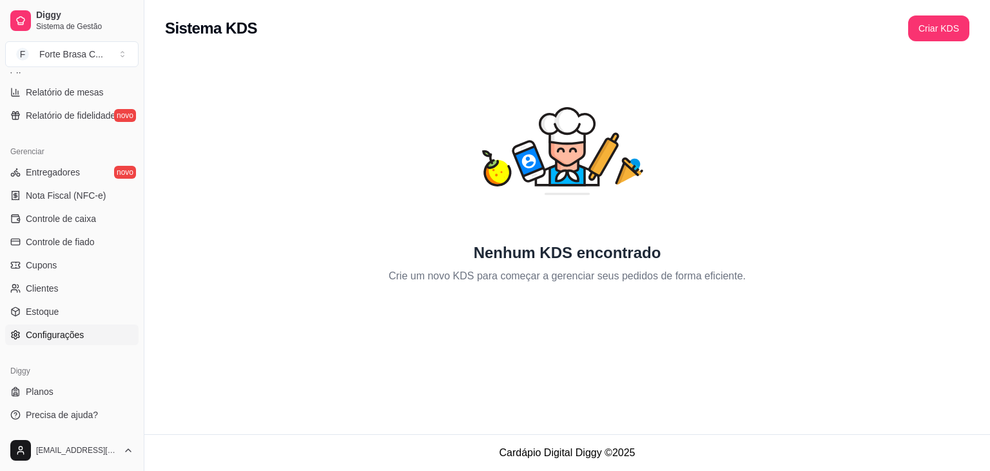
click at [88, 337] on link "Configurações" at bounding box center [71, 334] width 133 height 21
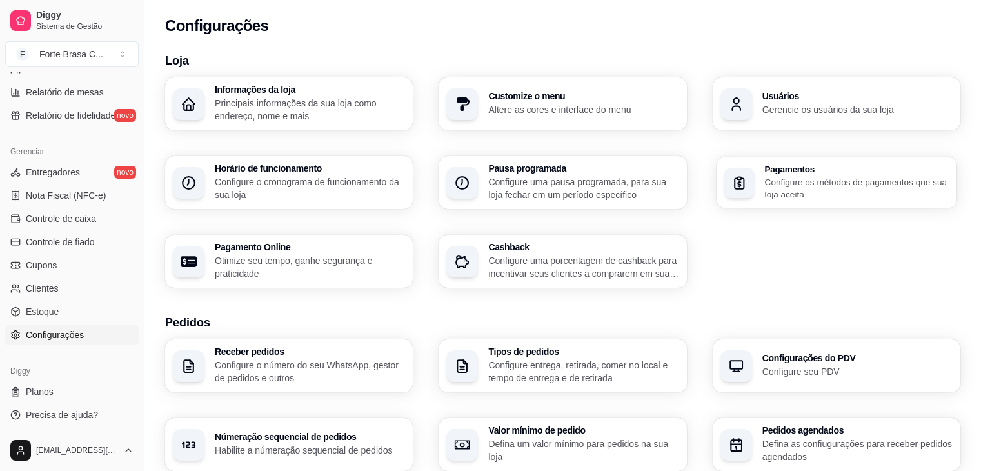
click at [799, 202] on div "Pagamentos Configure os métodos de pagamentos que sua loja aceita" at bounding box center [836, 183] width 240 height 52
click at [819, 374] on p "Configure seu PDV" at bounding box center [857, 371] width 190 height 13
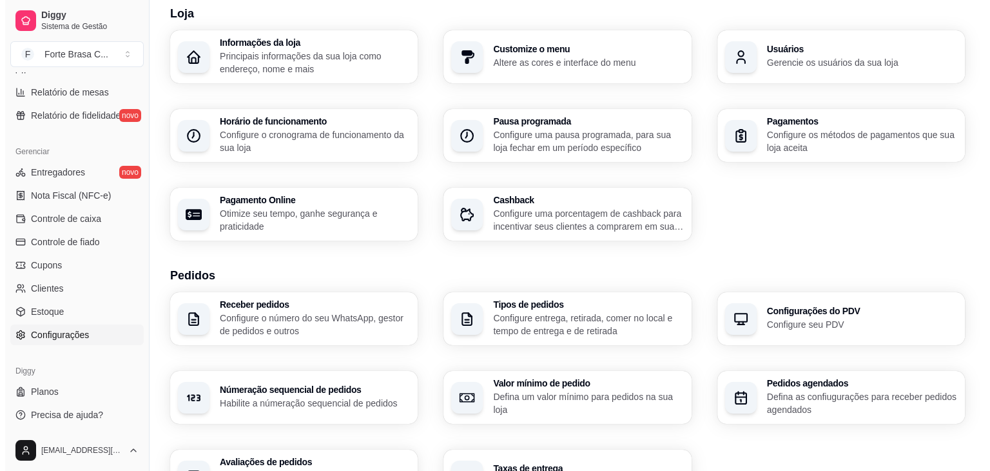
scroll to position [129, 0]
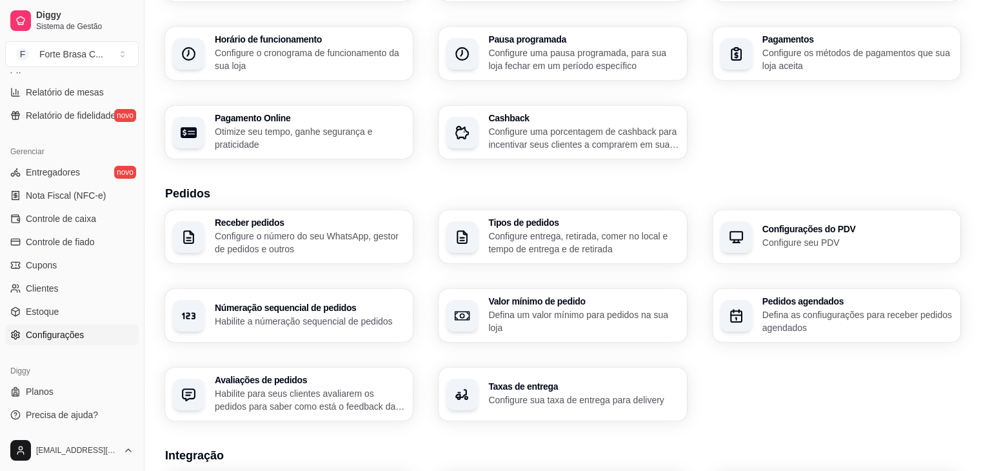
click at [320, 318] on p "Habilite a númeração sequencial de pedidos" at bounding box center [310, 321] width 190 height 13
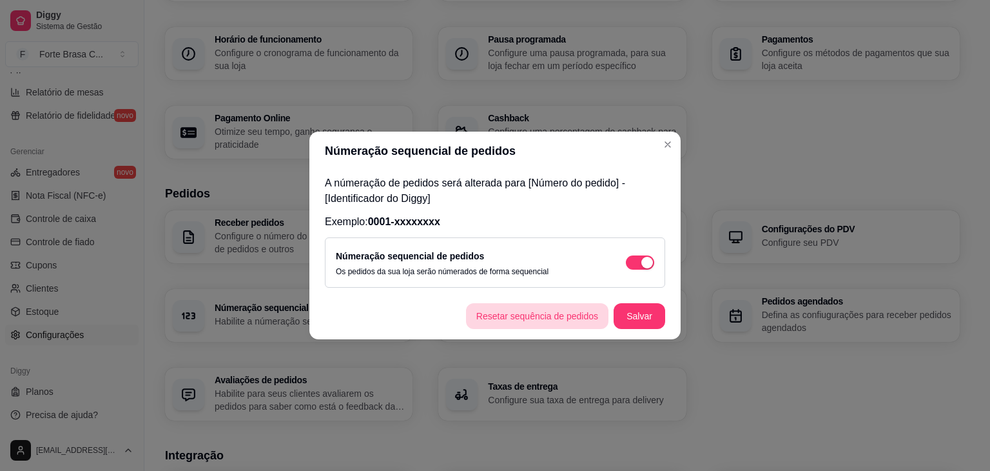
click at [573, 316] on button "Resetar sequência de pedidos" at bounding box center [537, 316] width 142 height 26
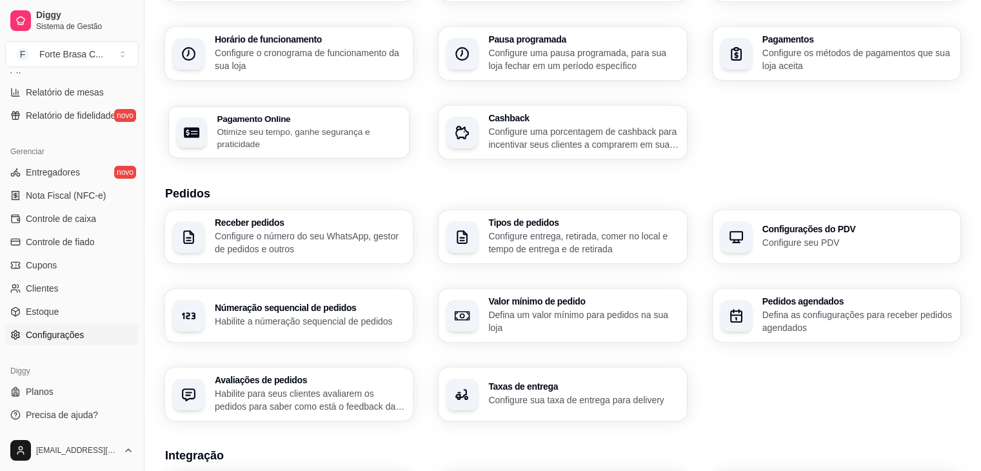
click at [243, 133] on p "Otimize seu tempo, ganhe segurança e praticidade" at bounding box center [309, 137] width 184 height 25
select select "4.98"
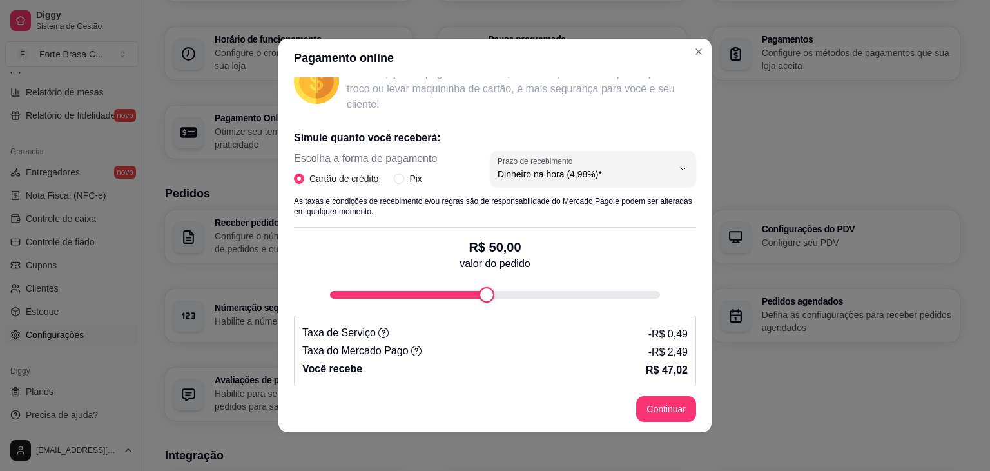
scroll to position [211, 0]
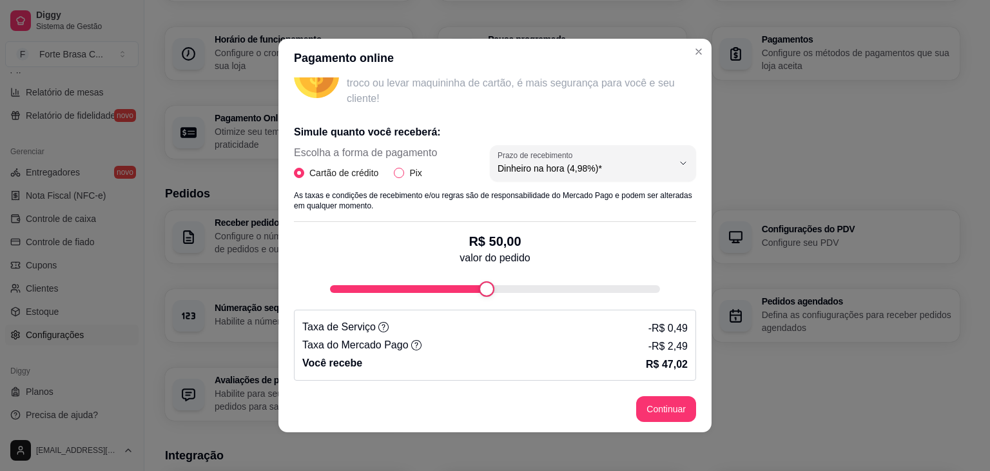
click at [404, 168] on span "Pix" at bounding box center [415, 173] width 23 height 14
click at [400, 168] on input "Pix" at bounding box center [399, 173] width 10 height 10
radio input "true"
radio input "false"
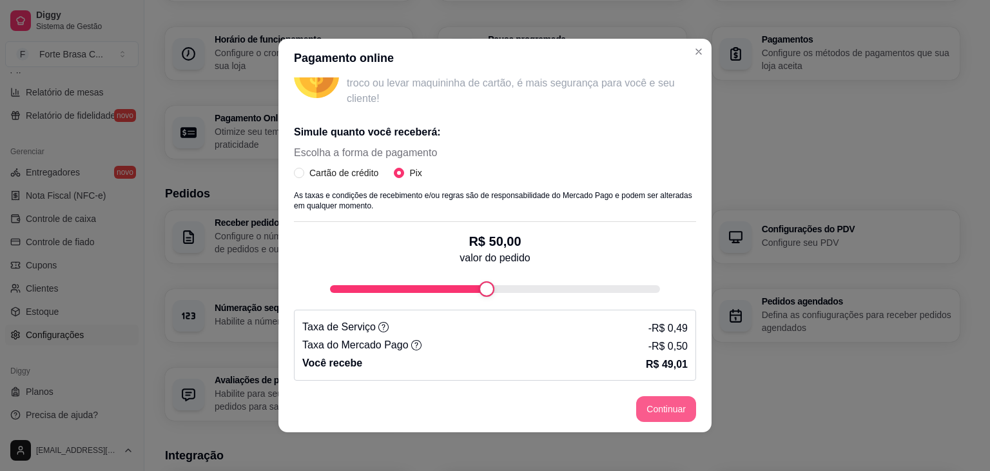
click at [665, 407] on button "Continuar" at bounding box center [666, 409] width 60 height 26
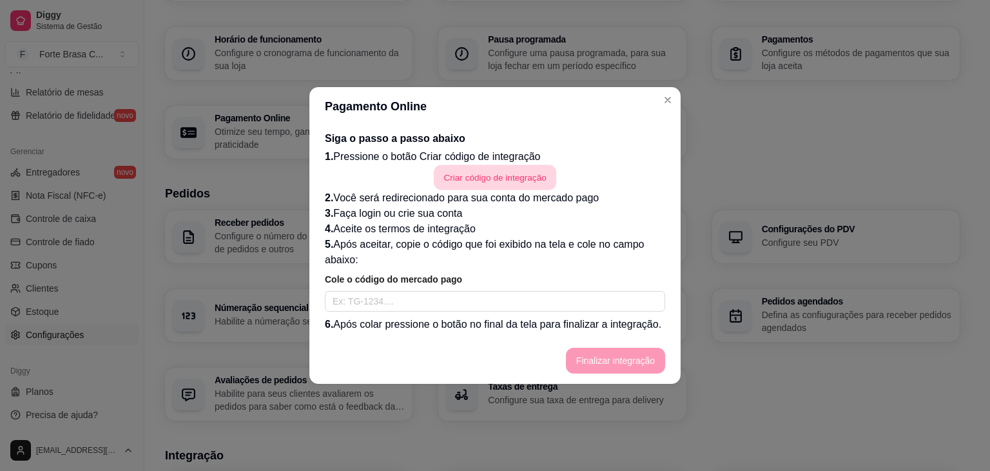
click at [509, 182] on button "Criar código de integração" at bounding box center [495, 177] width 123 height 25
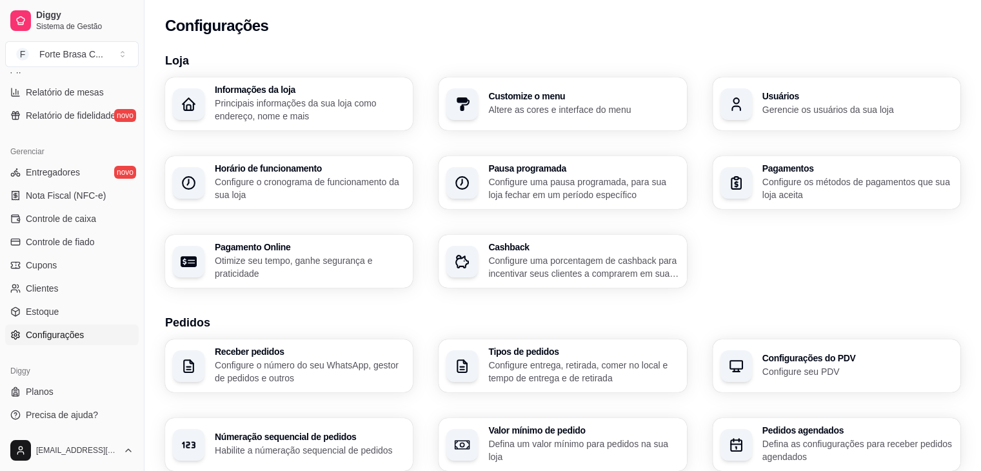
scroll to position [0, 0]
click at [511, 105] on p "Altere as cores e interface do menu" at bounding box center [583, 109] width 184 height 12
click at [575, 264] on p "Configure uma porcentagem de cashback para incentivar seus clientes a comprarem…" at bounding box center [583, 267] width 190 height 26
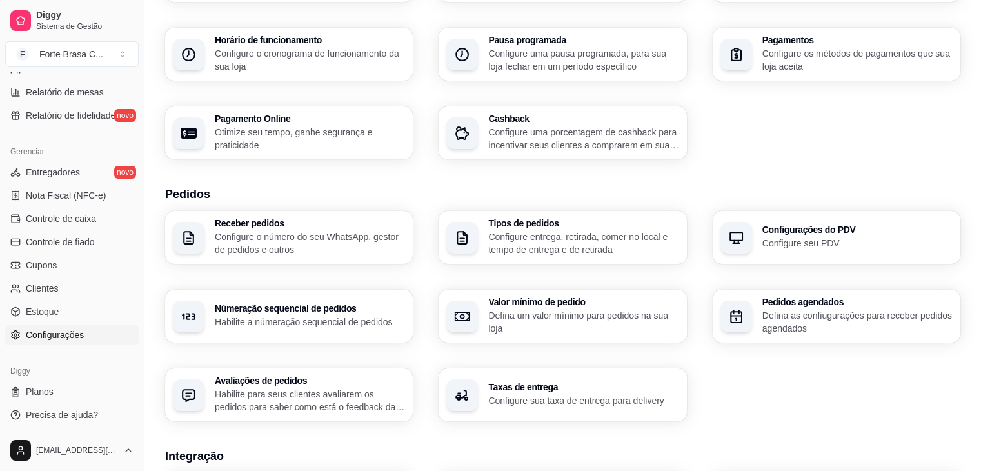
scroll to position [129, 0]
click at [41, 273] on link "Cupons" at bounding box center [71, 265] width 133 height 21
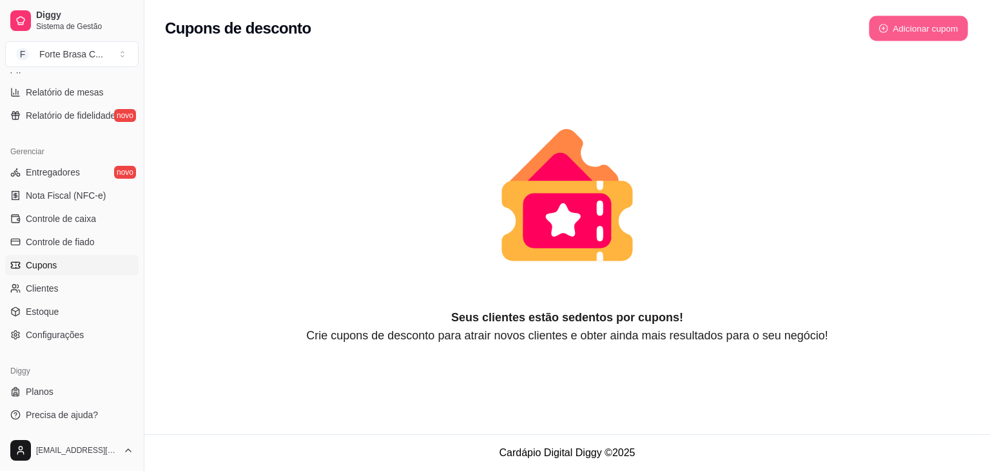
click at [903, 34] on button "Adicionar cupom" at bounding box center [918, 28] width 99 height 25
select select "FIXED_VALUE"
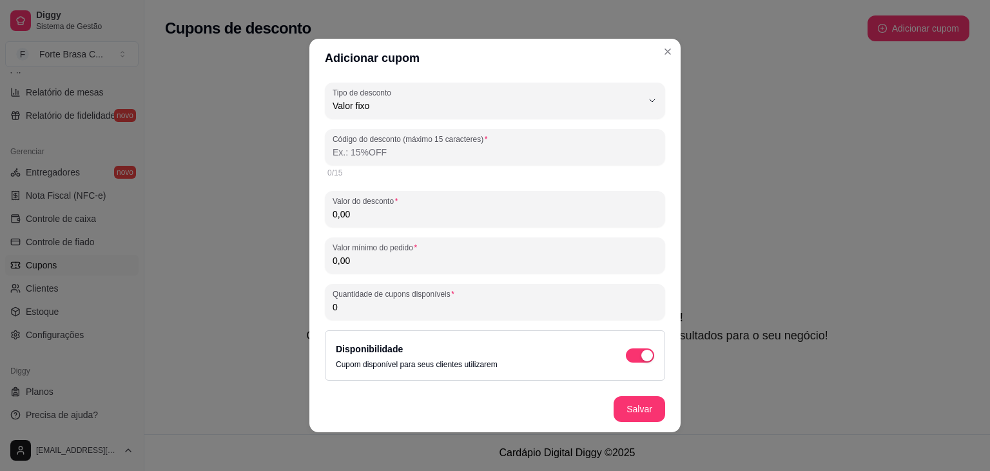
click at [409, 158] on input "Código do desconto (máximo 15 caracteres)" at bounding box center [495, 152] width 325 height 13
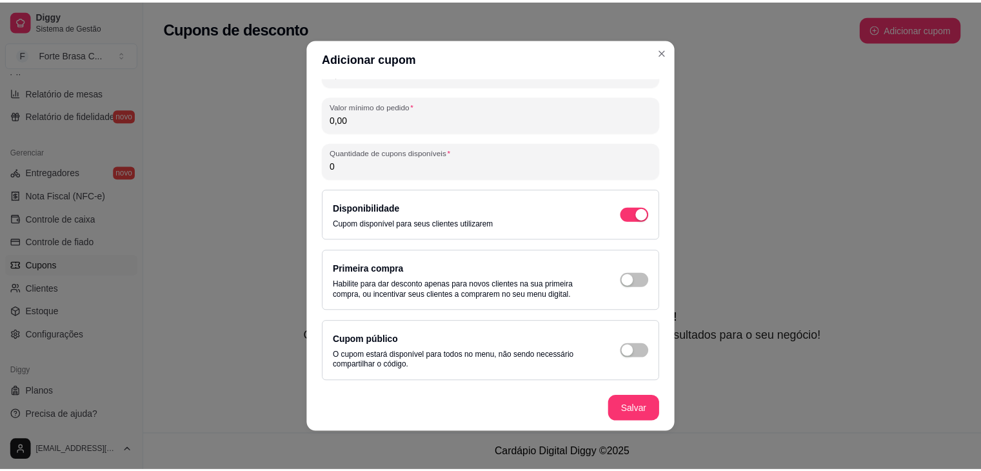
scroll to position [3, 0]
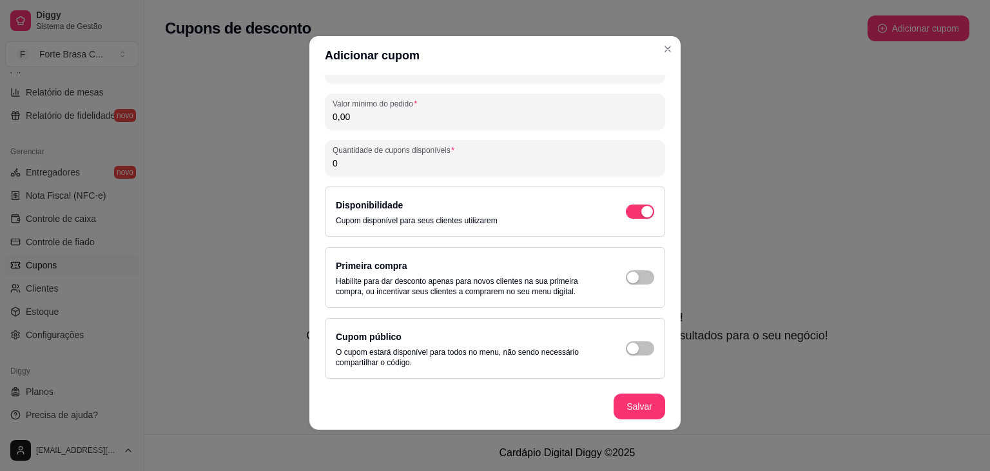
click at [502, 282] on p "Habilite para dar desconto apenas para novos clientes na sua primeira compra, o…" at bounding box center [468, 286] width 264 height 21
click at [643, 277] on div "Primeira compra Habilite para dar desconto apenas para novos clientes na sua pr…" at bounding box center [495, 277] width 340 height 61
click at [626, 219] on span "button" at bounding box center [640, 211] width 28 height 14
click at [629, 222] on div "Disponibilidade Cupom disponível para seus clientes utilizarem" at bounding box center [495, 211] width 319 height 28
click at [642, 216] on div "button" at bounding box center [648, 212] width 12 height 12
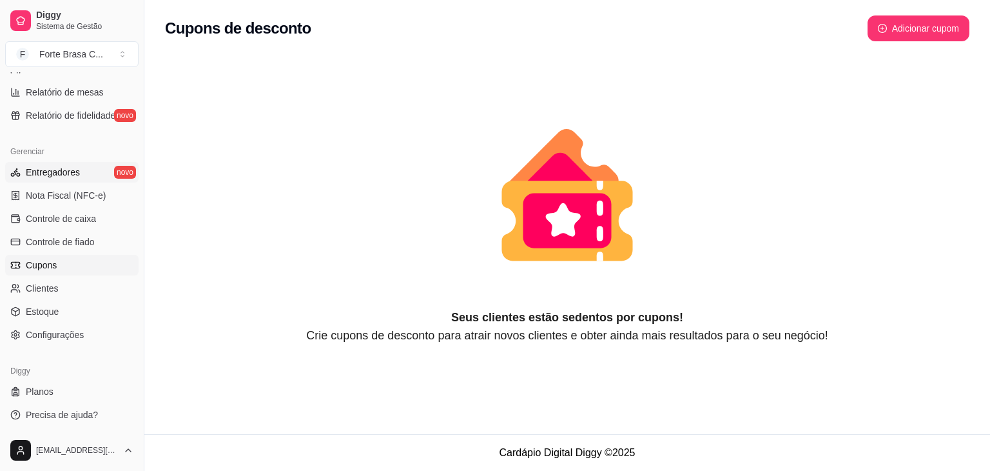
click at [43, 173] on span "Entregadores" at bounding box center [53, 172] width 54 height 13
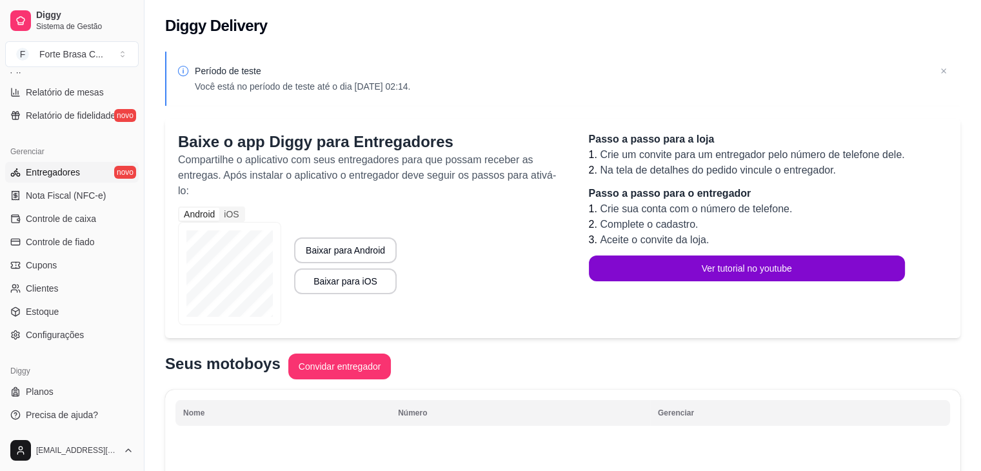
scroll to position [263, 0]
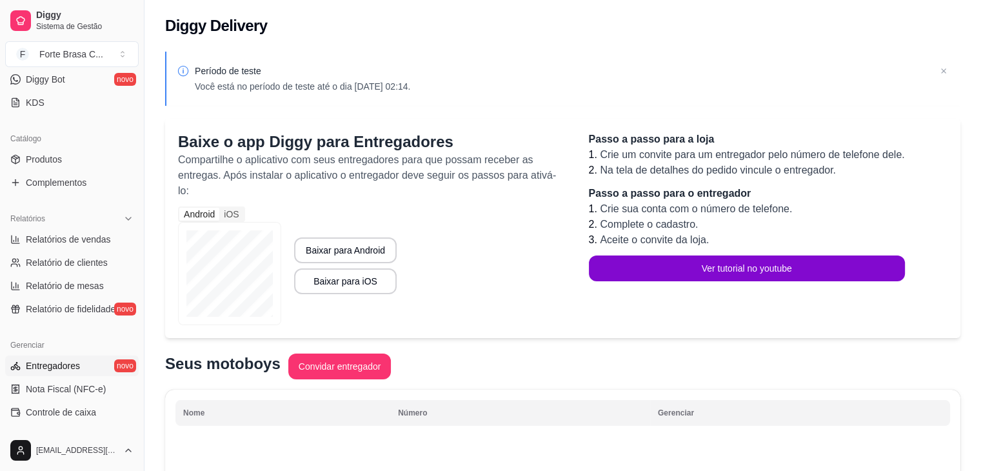
click at [40, 161] on span "Produtos" at bounding box center [44, 159] width 36 height 13
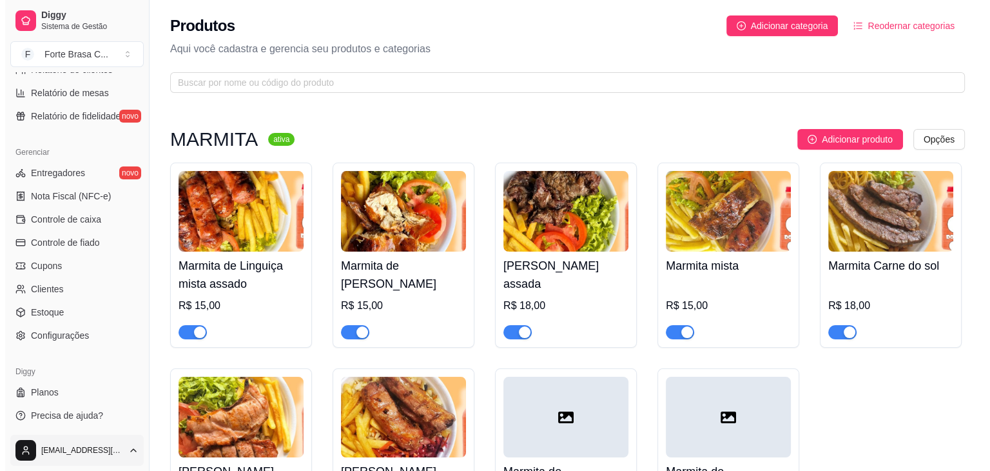
scroll to position [456, 0]
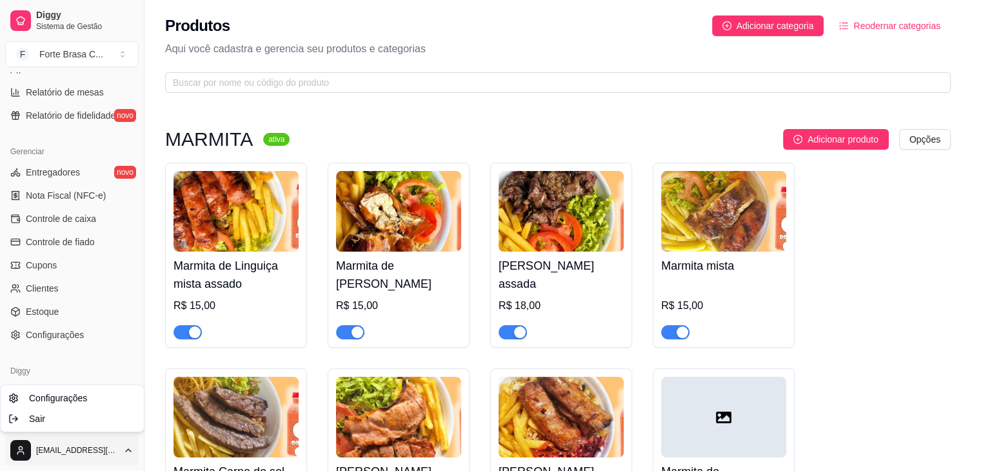
click at [137, 456] on html "Diggy Sistema de Gestão F Forte Brasa C ... Loja aberta Período gratuito até 04…" at bounding box center [490, 235] width 981 height 471
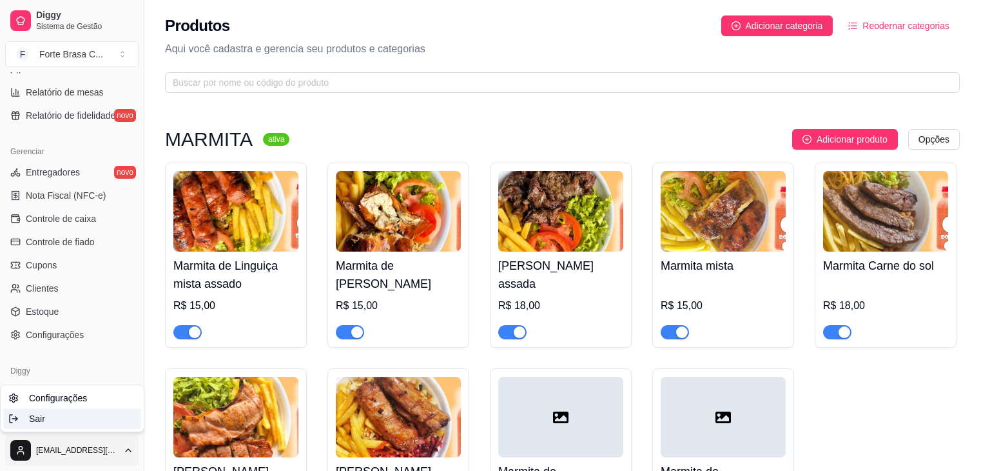
click at [62, 414] on div "Sair" at bounding box center [72, 418] width 138 height 21
